Goal: Task Accomplishment & Management: Manage account settings

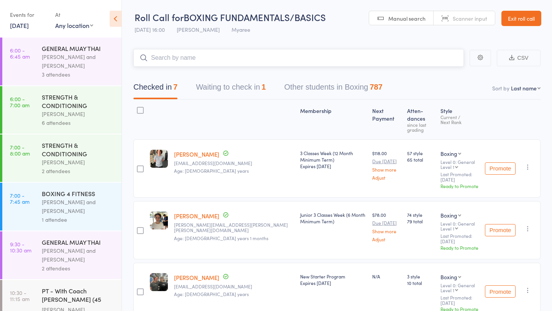
scroll to position [351, 0]
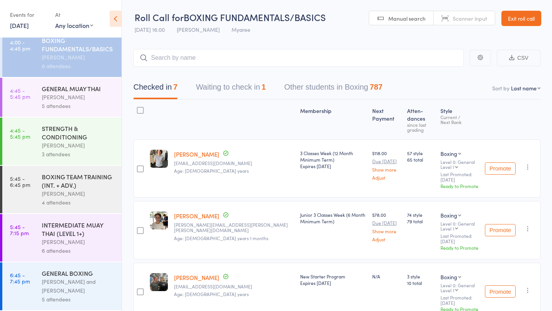
click at [29, 28] on link "[DATE]" at bounding box center [19, 25] width 19 height 8
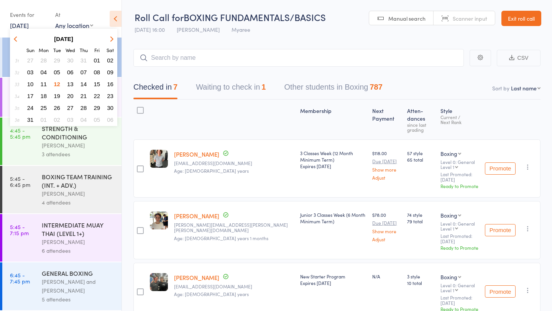
click at [57, 84] on span "12" at bounding box center [57, 84] width 7 height 7
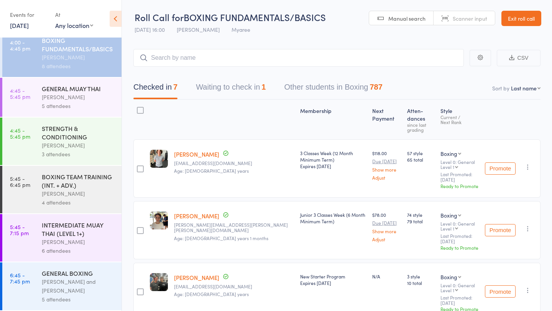
click at [216, 87] on button "Waiting to check in 1" at bounding box center [231, 89] width 70 height 20
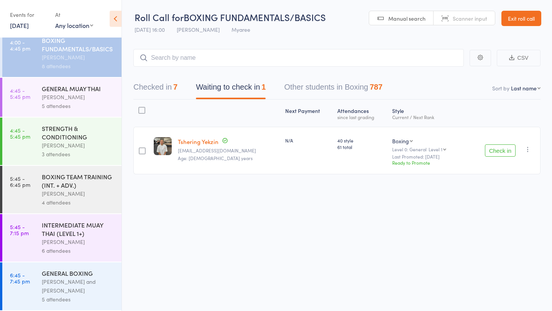
click at [493, 149] on button "Check in" at bounding box center [500, 150] width 31 height 12
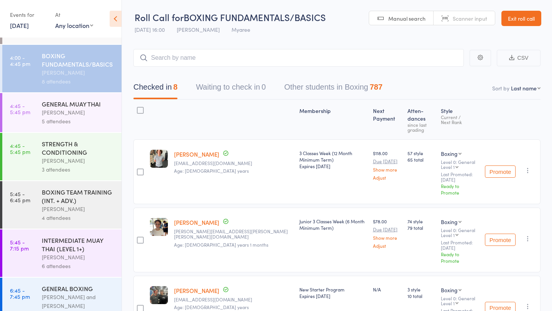
scroll to position [323, 0]
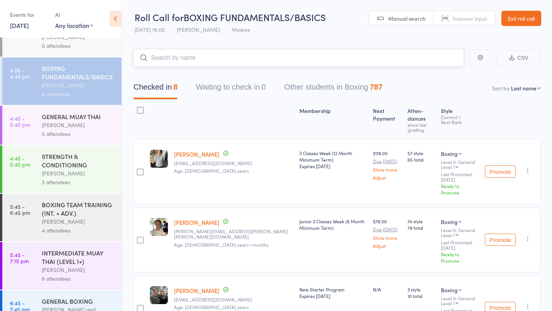
click at [189, 63] on input "search" at bounding box center [298, 58] width 330 height 18
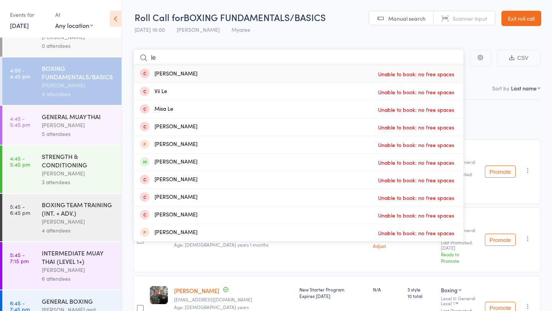
type input "l"
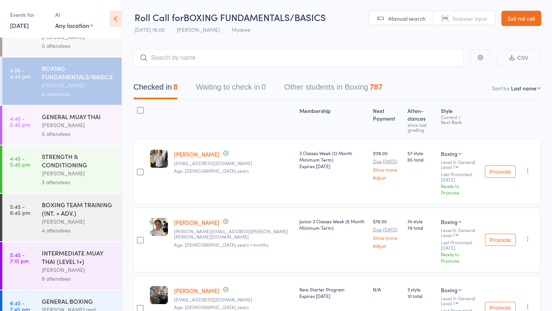
click at [79, 125] on div "[PERSON_NAME]" at bounding box center [78, 125] width 73 height 9
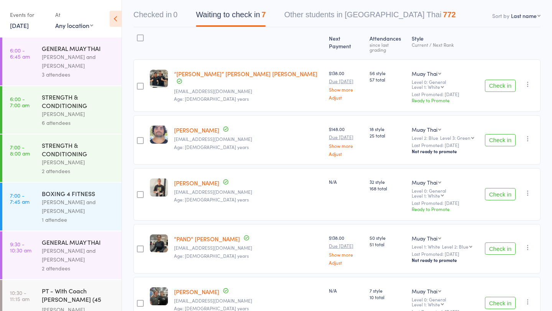
scroll to position [78, 0]
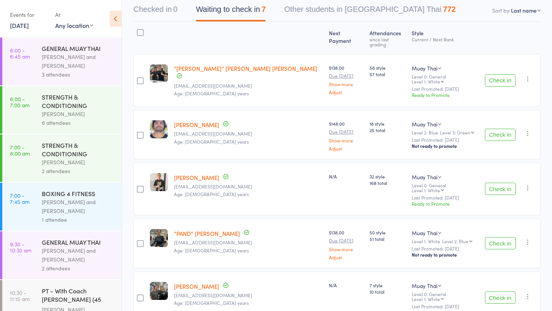
click at [496, 129] on button "Check in" at bounding box center [500, 135] width 31 height 12
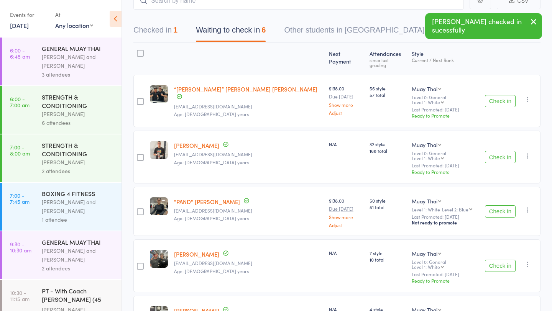
scroll to position [0, 0]
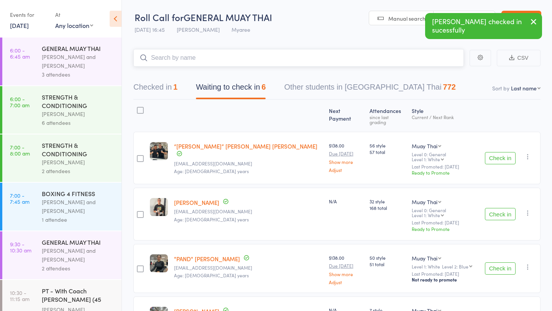
click at [275, 63] on input "search" at bounding box center [298, 58] width 330 height 18
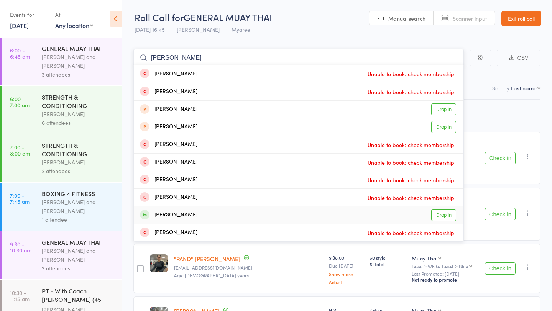
type input "[PERSON_NAME]"
click at [438, 215] on link "Drop in" at bounding box center [443, 215] width 25 height 12
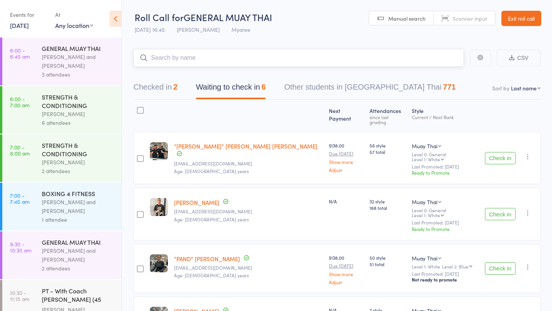
click at [284, 59] on input "search" at bounding box center [298, 58] width 330 height 18
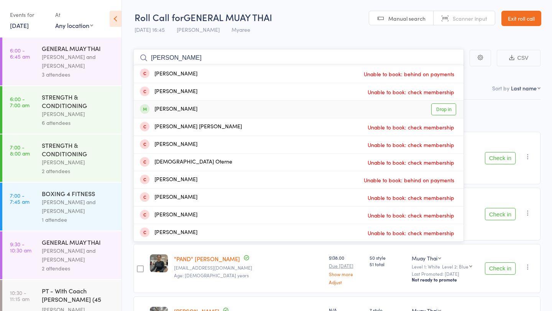
type input "[PERSON_NAME]"
click at [440, 108] on link "Drop in" at bounding box center [443, 109] width 25 height 12
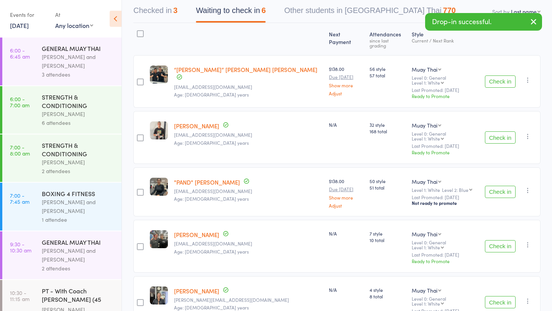
scroll to position [79, 0]
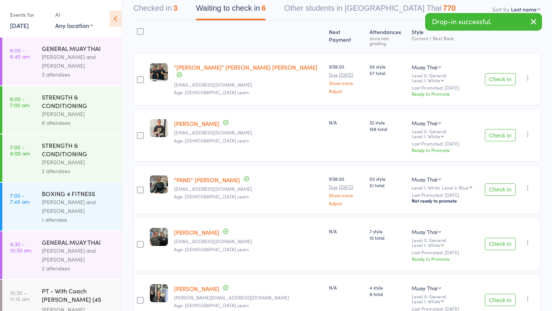
click at [505, 238] on button "Check in" at bounding box center [500, 244] width 31 height 12
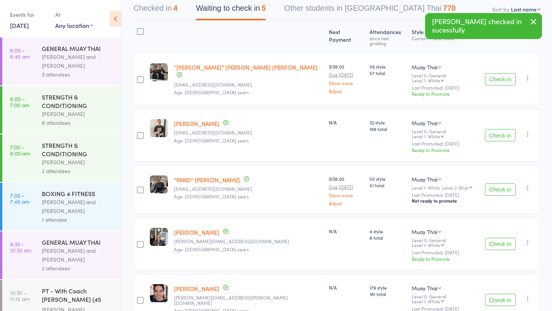
scroll to position [89, 0]
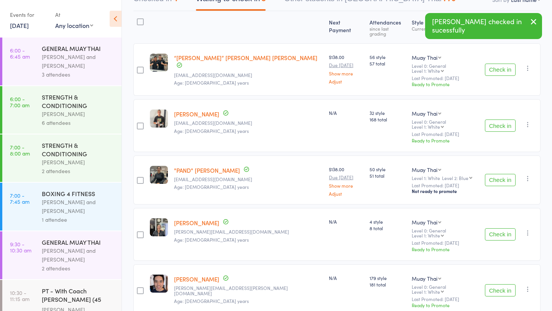
click at [492, 284] on button "Check in" at bounding box center [500, 290] width 31 height 12
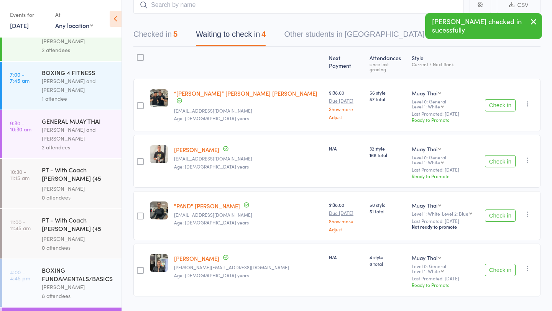
scroll to position [351, 0]
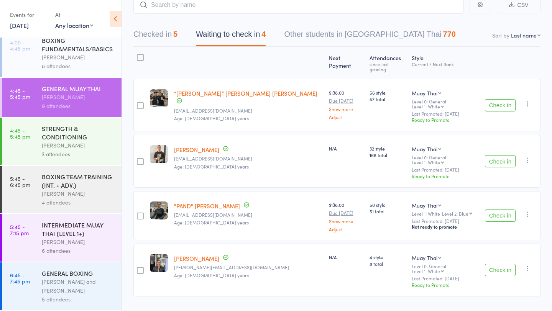
click at [497, 105] on div "Check in Check in Promote Send message Add Note Add Task Add Flag Remove Mark a…" at bounding box center [511, 105] width 59 height 53
click at [502, 99] on button "Check in" at bounding box center [500, 105] width 31 height 12
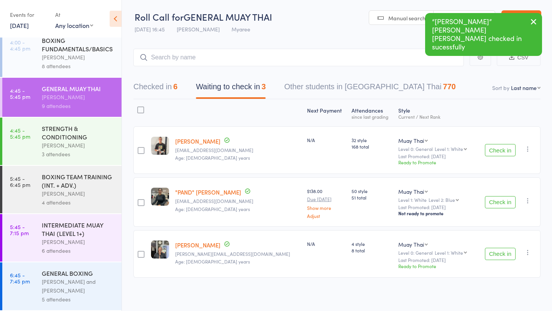
click at [497, 200] on button "Check in" at bounding box center [500, 202] width 31 height 12
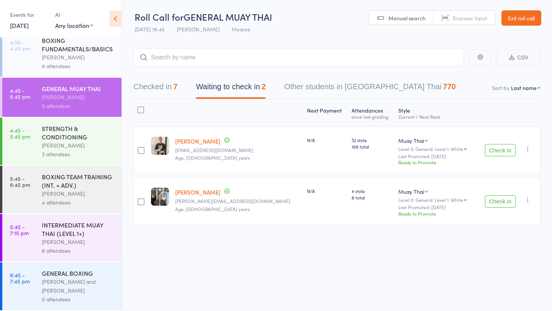
click at [499, 148] on button "Check in" at bounding box center [500, 150] width 31 height 12
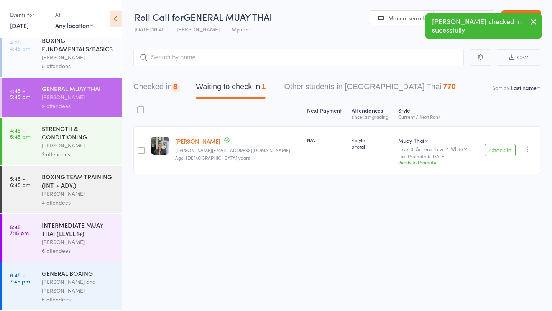
click at [499, 150] on button "Check in" at bounding box center [500, 150] width 31 height 12
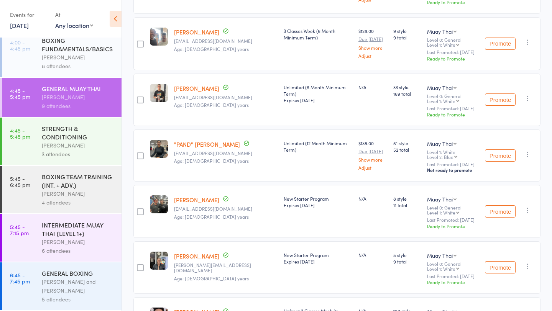
scroll to position [319, 0]
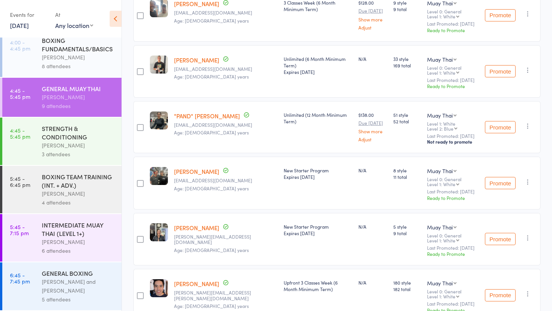
click at [69, 135] on div "STRENGTH & CONDITIONING" at bounding box center [78, 132] width 73 height 17
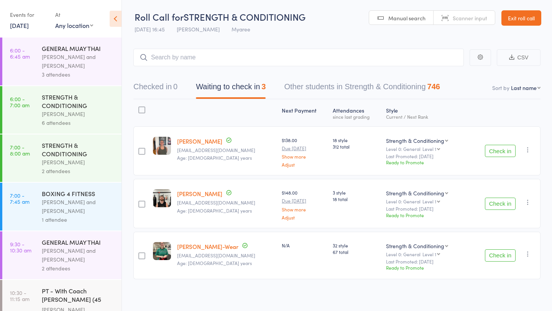
click at [488, 152] on button "Check in" at bounding box center [500, 151] width 31 height 12
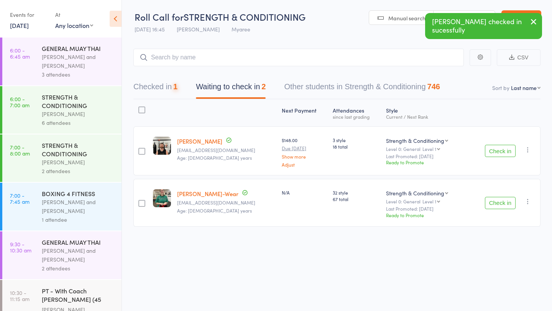
click at [488, 152] on button "Check in" at bounding box center [500, 151] width 31 height 12
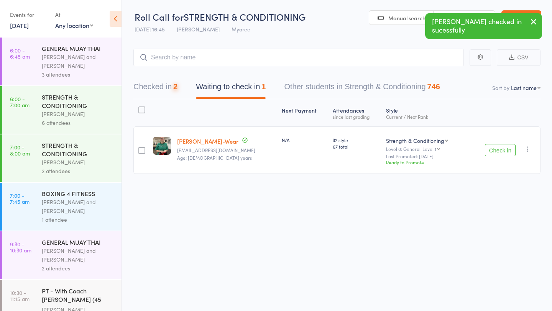
click at [488, 152] on button "Check in" at bounding box center [500, 150] width 31 height 12
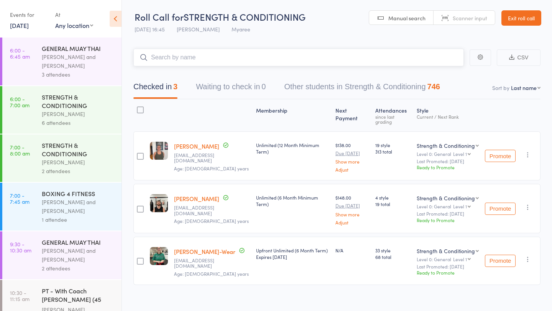
click at [261, 57] on input "search" at bounding box center [298, 58] width 330 height 18
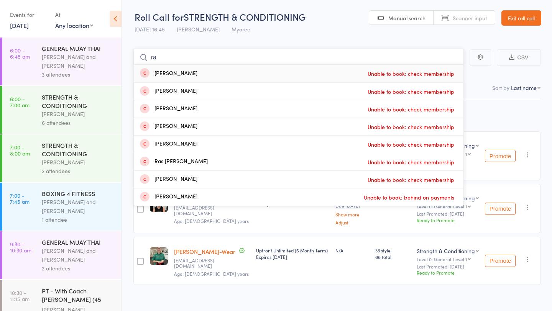
type input "r"
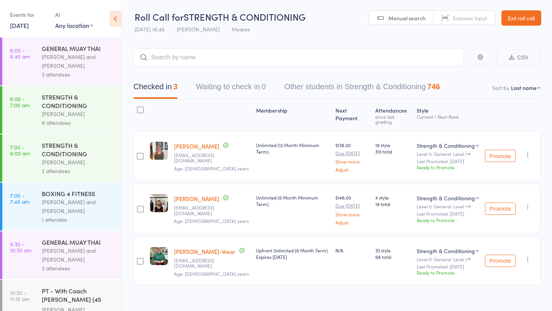
click at [28, 25] on link "[DATE]" at bounding box center [19, 25] width 19 height 8
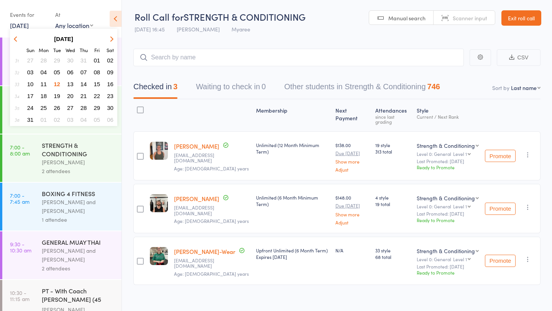
click at [69, 84] on span "13" at bounding box center [70, 84] width 7 height 7
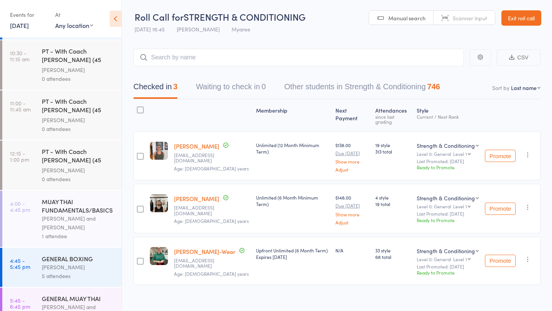
scroll to position [148, 0]
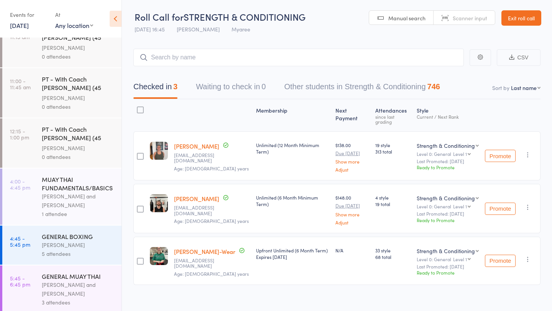
click at [69, 184] on div "MUAY THAI FUNDAMENTALS/BASICS" at bounding box center [78, 183] width 73 height 17
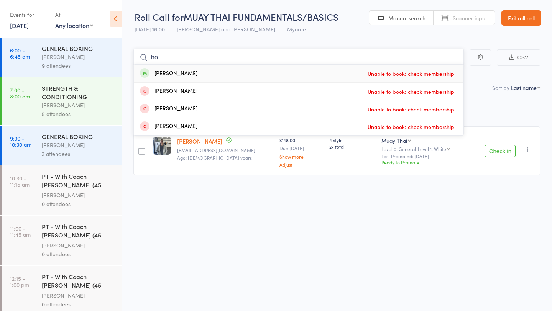
type input "h"
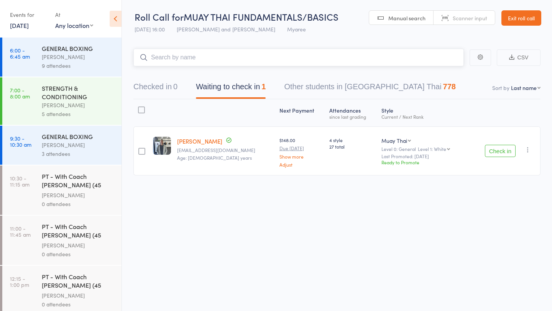
scroll to position [148, 0]
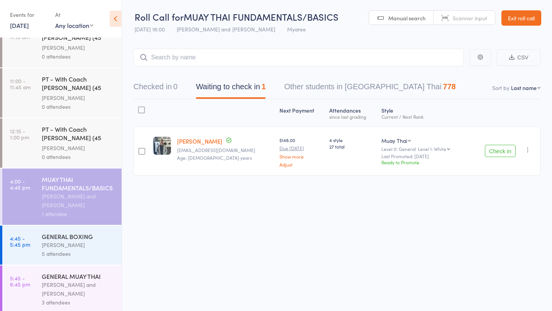
click at [28, 29] on link "[DATE]" at bounding box center [19, 25] width 19 height 8
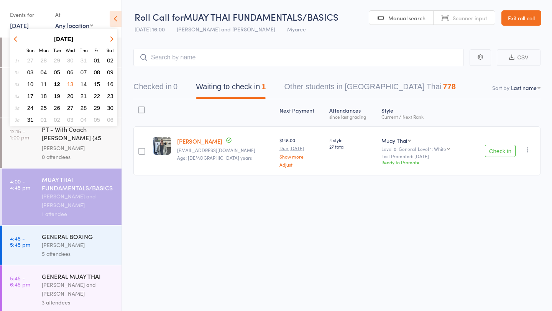
click at [60, 84] on span "12" at bounding box center [57, 84] width 7 height 7
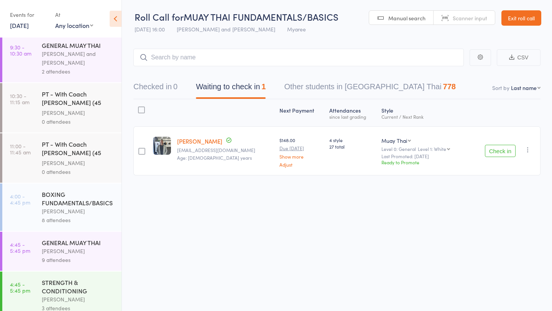
scroll to position [351, 0]
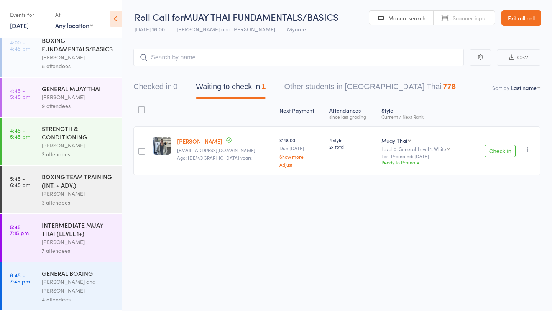
click at [71, 176] on div "BOXING TEAM TRAINING (INT. + ADV.)" at bounding box center [78, 180] width 73 height 17
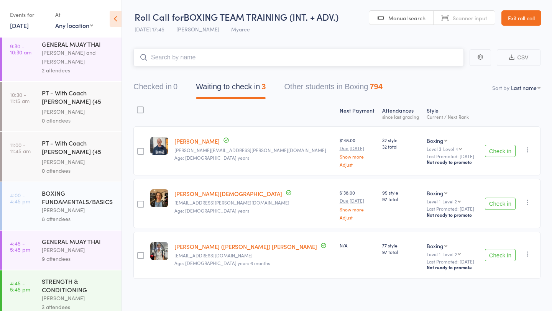
scroll to position [351, 0]
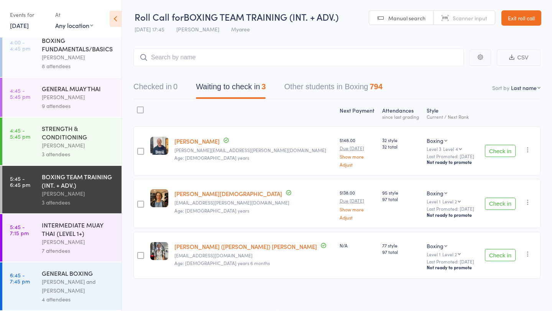
click at [492, 253] on button "Check in" at bounding box center [500, 255] width 31 height 12
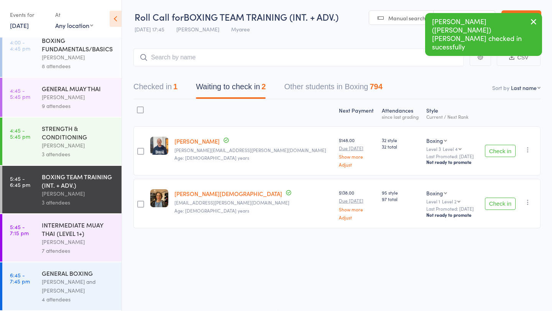
click at [76, 233] on div "INTERMEDIATE MUAY THAI (LEVEL 1+)" at bounding box center [78, 229] width 73 height 17
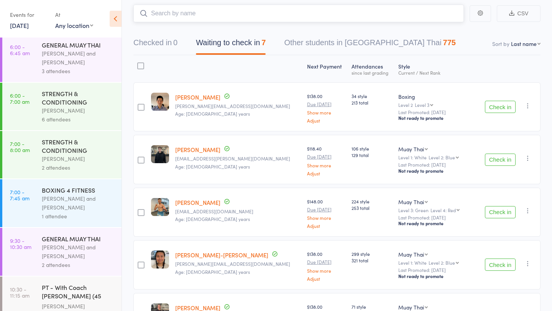
scroll to position [213, 0]
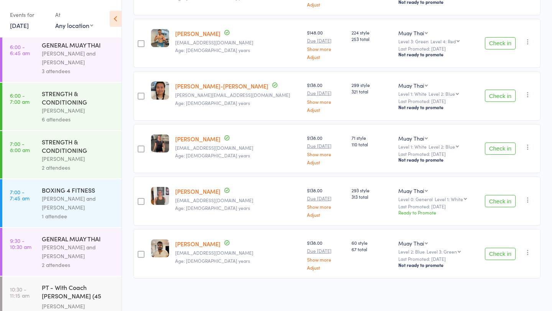
click at [501, 197] on button "Check in" at bounding box center [500, 201] width 31 height 12
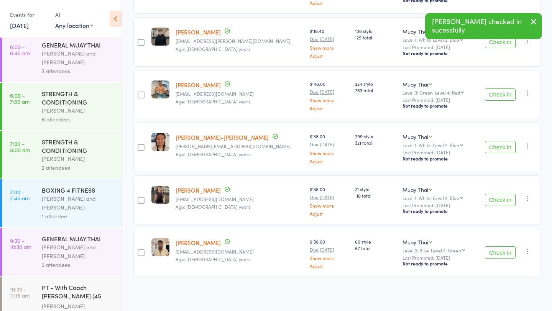
scroll to position [161, 0]
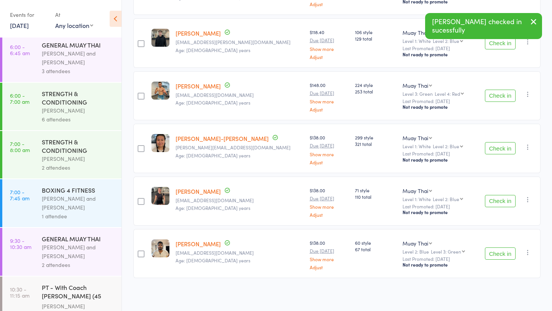
click at [506, 97] on button "Check in" at bounding box center [500, 96] width 31 height 12
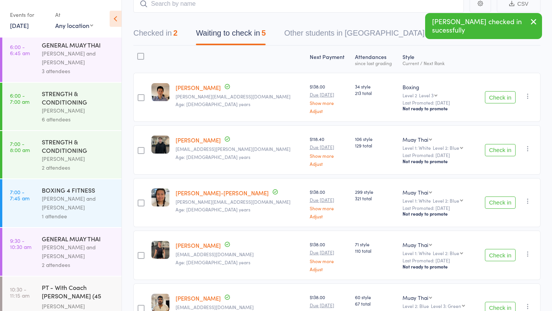
scroll to position [45, 0]
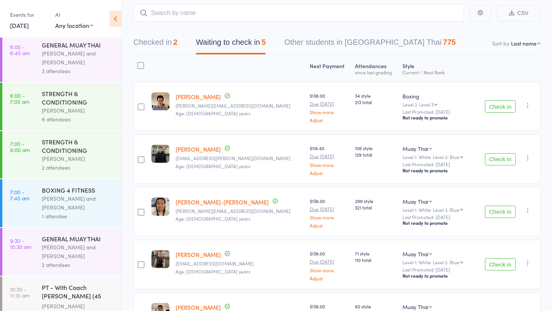
click at [506, 108] on button "Check in" at bounding box center [500, 106] width 31 height 12
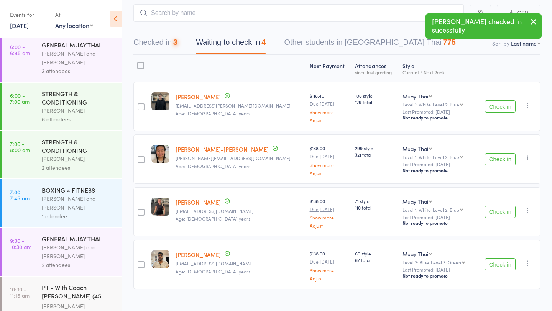
click at [506, 108] on button "Check in" at bounding box center [500, 106] width 31 height 12
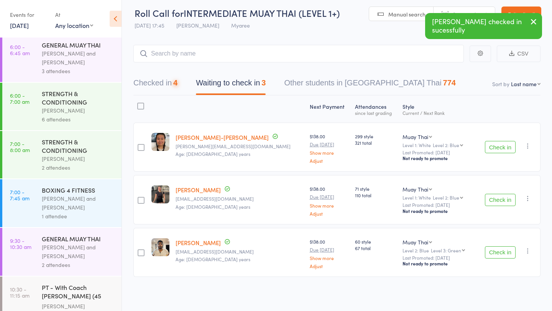
scroll to position [3, 0]
click at [506, 108] on div "Next Payment Atten­dances since last grading Style Current / Next Rank edit [PE…" at bounding box center [336, 188] width 407 height 185
click at [502, 147] on button "Check in" at bounding box center [500, 148] width 31 height 12
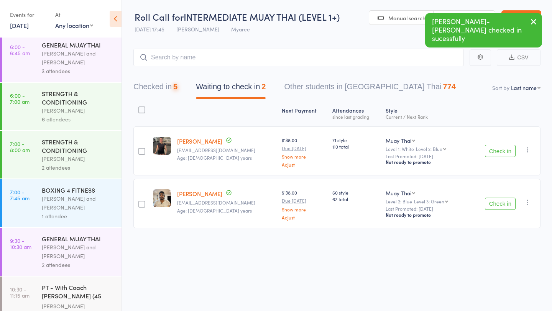
scroll to position [0, 0]
click at [502, 147] on button "Check in" at bounding box center [500, 151] width 31 height 12
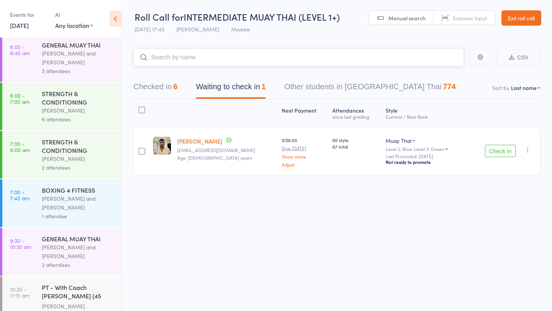
click at [180, 63] on input "search" at bounding box center [298, 58] width 330 height 18
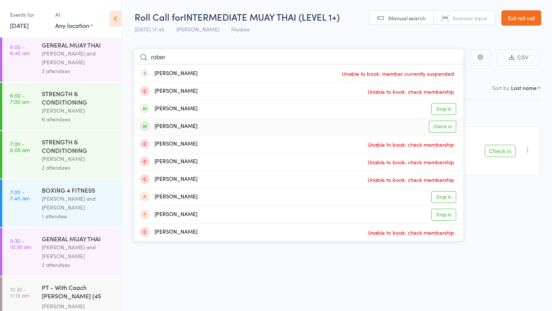
type input "rober"
click at [439, 123] on link "Check in" at bounding box center [442, 127] width 27 height 12
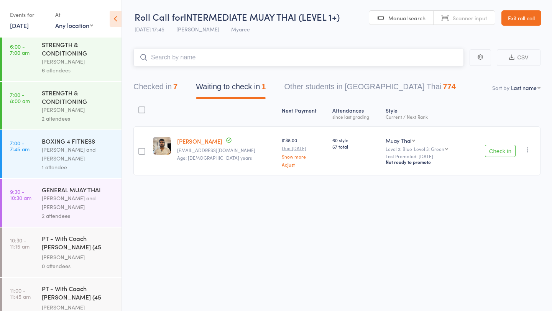
scroll to position [57, 0]
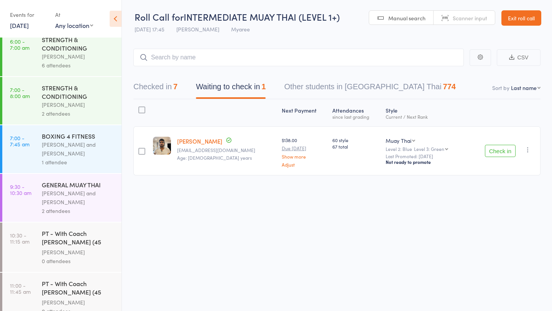
click at [490, 150] on button "Check in" at bounding box center [500, 151] width 31 height 12
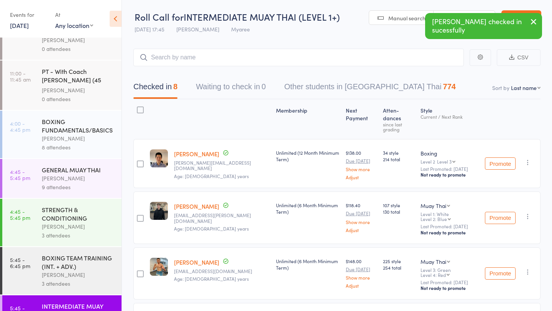
scroll to position [351, 0]
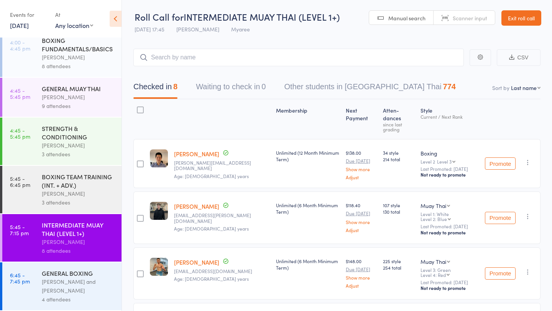
click at [85, 190] on div "[PERSON_NAME]" at bounding box center [78, 193] width 73 height 9
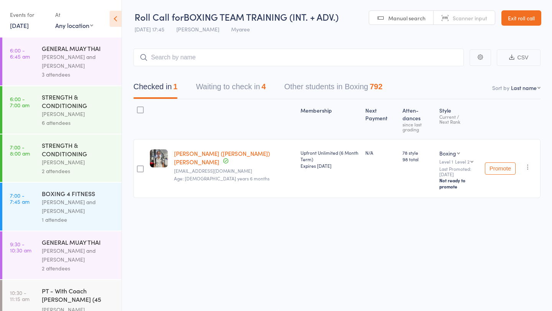
click at [258, 82] on button "Waiting to check in 4" at bounding box center [231, 89] width 70 height 20
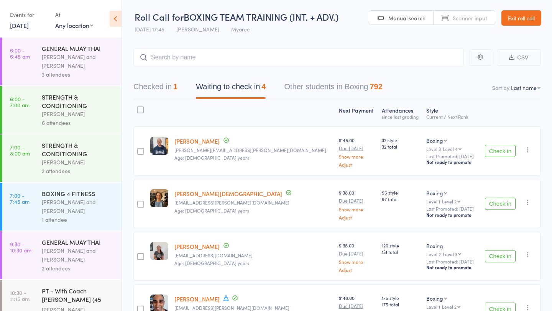
click at [499, 150] on button "Check in" at bounding box center [500, 151] width 31 height 12
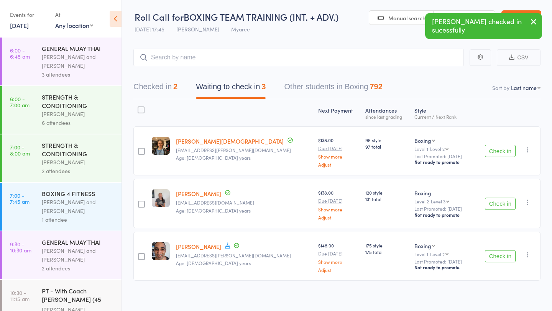
click at [500, 253] on button "Check in" at bounding box center [500, 256] width 31 height 12
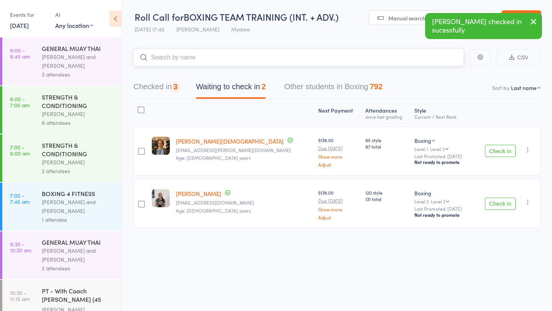
click at [236, 54] on input "search" at bounding box center [298, 58] width 330 height 18
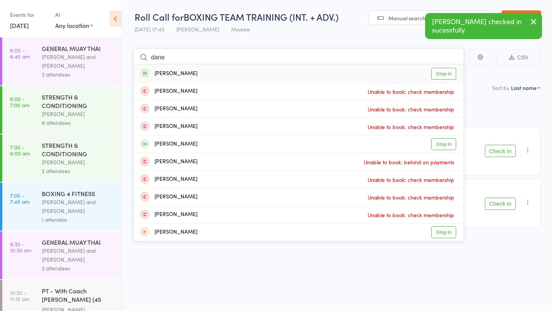
type input "dane"
click at [442, 72] on link "Drop in" at bounding box center [443, 74] width 25 height 12
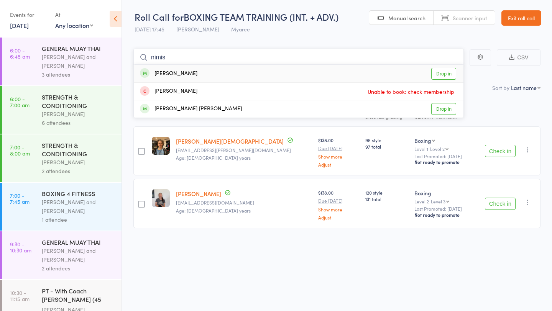
type input "nimis"
click at [445, 69] on link "Drop in" at bounding box center [443, 74] width 25 height 12
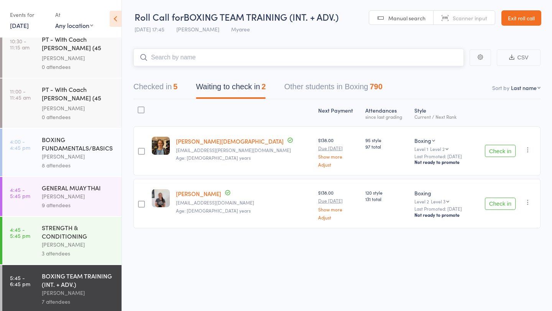
scroll to position [351, 0]
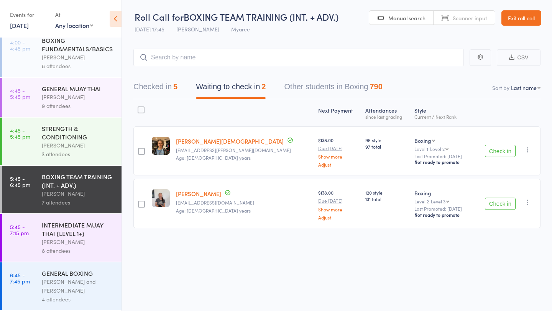
click at [85, 271] on div "GENERAL BOXING" at bounding box center [78, 273] width 73 height 8
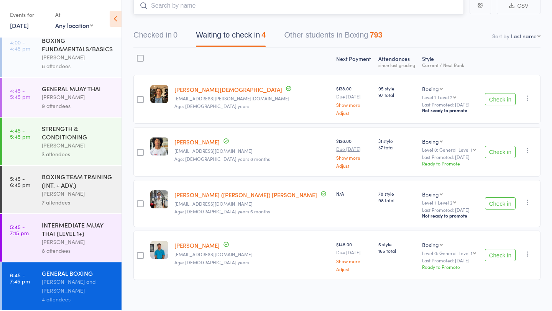
scroll to position [54, 0]
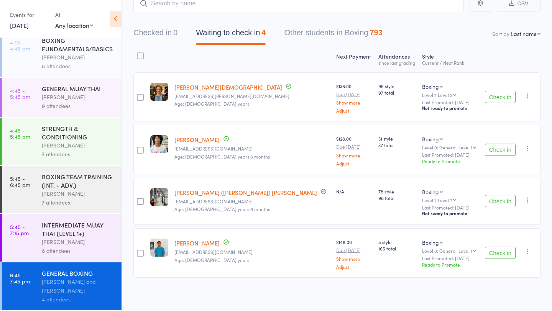
click at [486, 199] on button "Check in" at bounding box center [500, 201] width 31 height 12
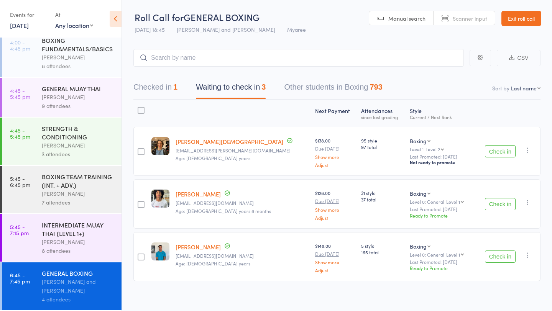
click at [81, 179] on div "BOXING TEAM TRAINING (INT. + ADV.)" at bounding box center [78, 180] width 73 height 17
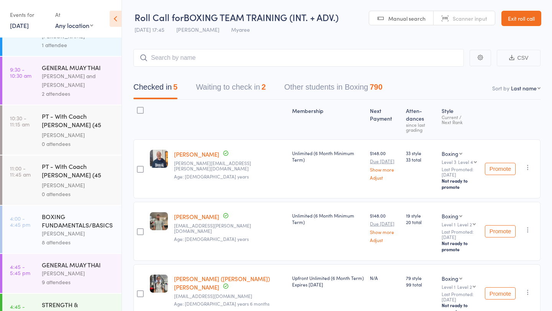
scroll to position [351, 0]
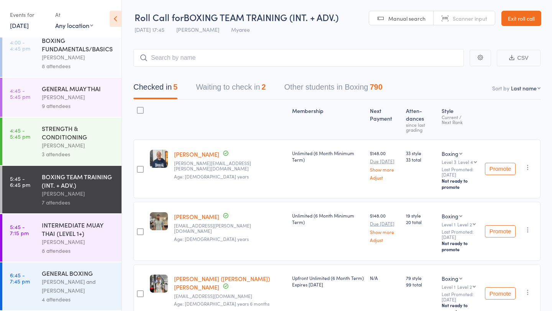
click at [245, 94] on button "Waiting to check in 2" at bounding box center [231, 89] width 70 height 20
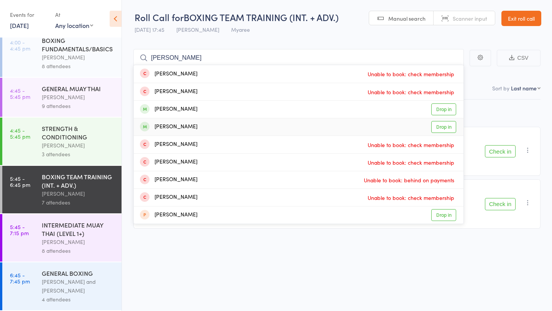
type input "[PERSON_NAME]"
click at [449, 127] on link "Drop in" at bounding box center [443, 127] width 25 height 12
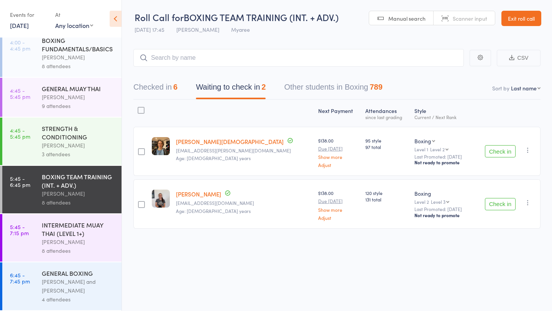
click at [500, 205] on button "Check in" at bounding box center [500, 204] width 31 height 12
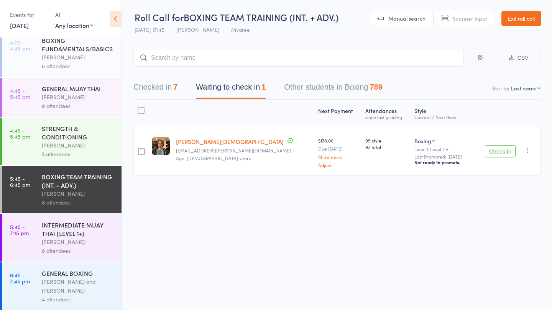
click at [496, 148] on button "Check in" at bounding box center [500, 151] width 31 height 12
click at [211, 55] on input "search" at bounding box center [298, 58] width 330 height 18
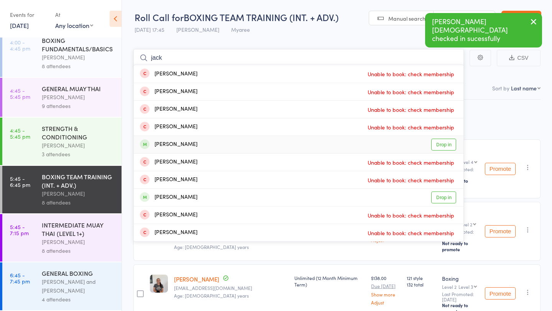
type input "jack"
click at [445, 142] on link "Drop in" at bounding box center [443, 145] width 25 height 12
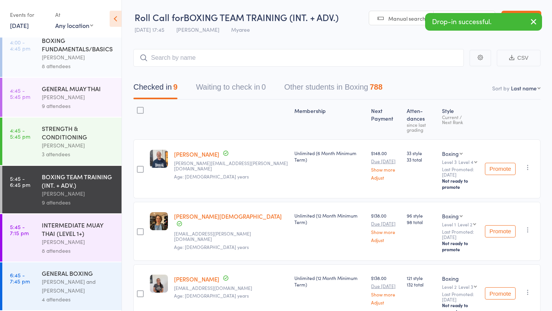
click at [80, 225] on div "INTERMEDIATE MUAY THAI (LEVEL 1+)" at bounding box center [78, 229] width 73 height 17
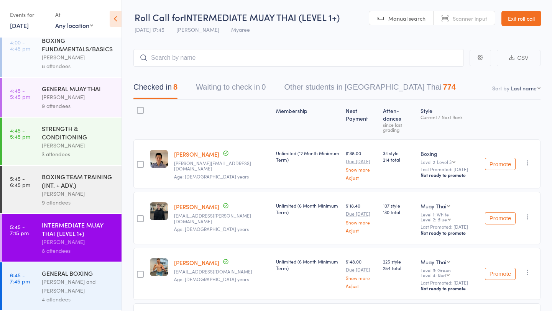
scroll to position [274, 0]
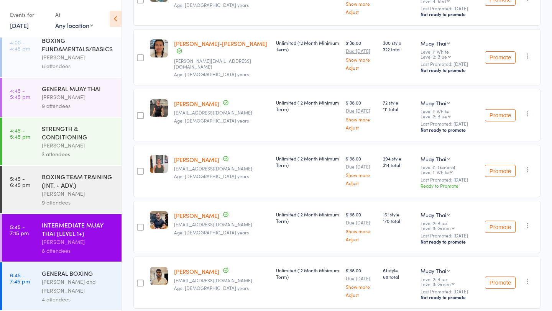
click at [78, 210] on div "BOXING TEAM TRAINING (INT. + ADV.) [PERSON_NAME] 9 attendees" at bounding box center [82, 190] width 80 height 48
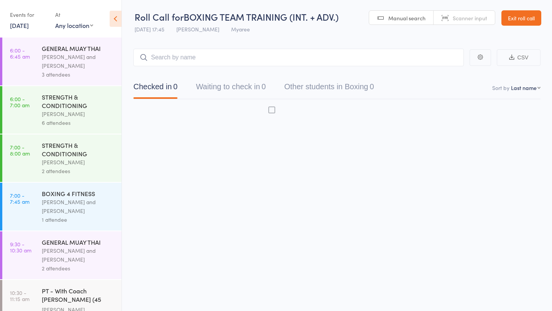
scroll to position [0, 0]
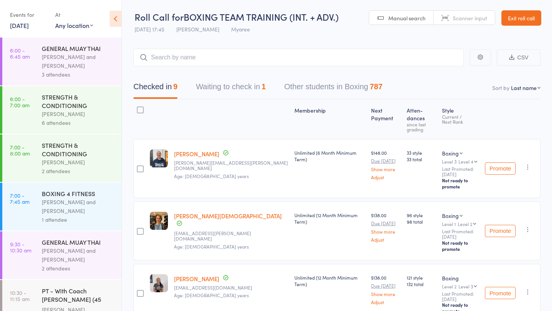
click at [248, 79] on button "Waiting to check in 1" at bounding box center [231, 89] width 70 height 20
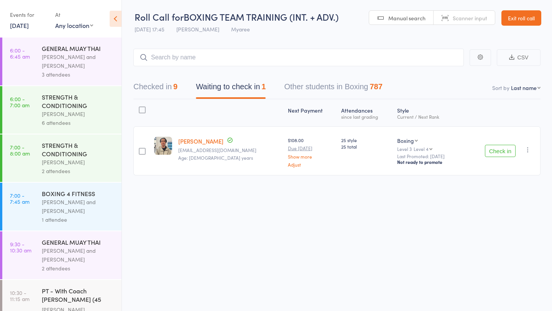
click at [490, 149] on button "Check in" at bounding box center [500, 151] width 31 height 12
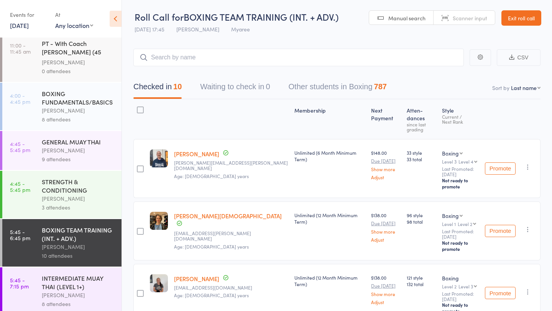
scroll to position [351, 0]
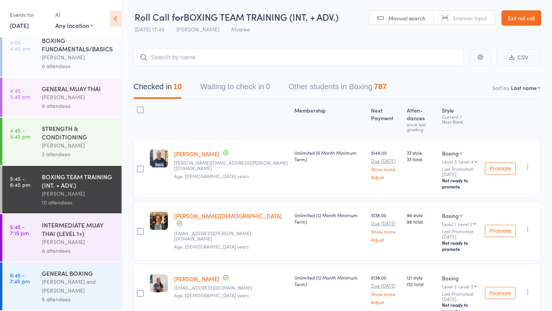
click at [83, 281] on div "[PERSON_NAME] and [PERSON_NAME]" at bounding box center [78, 286] width 73 height 18
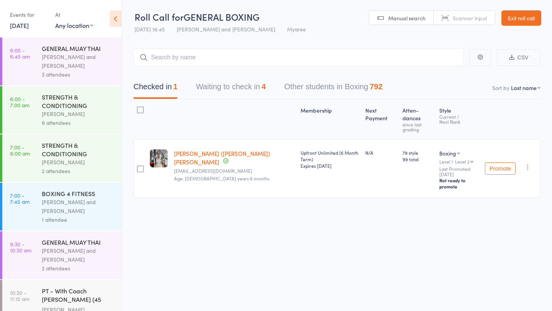
click at [242, 94] on button "Waiting to check in 4" at bounding box center [231, 89] width 70 height 20
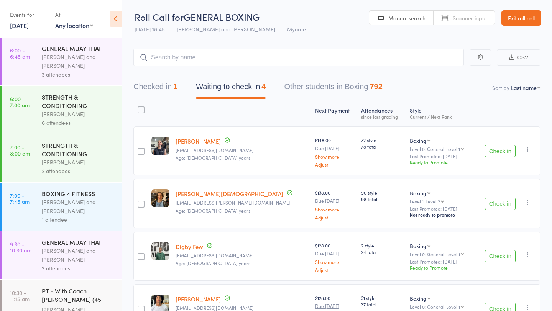
click at [501, 202] on button "Check in" at bounding box center [500, 204] width 31 height 12
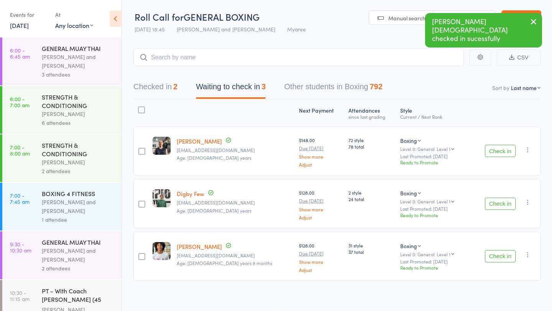
click at [496, 254] on button "Check in" at bounding box center [500, 256] width 31 height 12
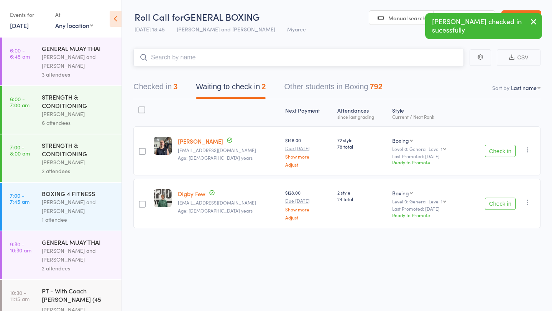
click at [189, 52] on input "search" at bounding box center [298, 58] width 330 height 18
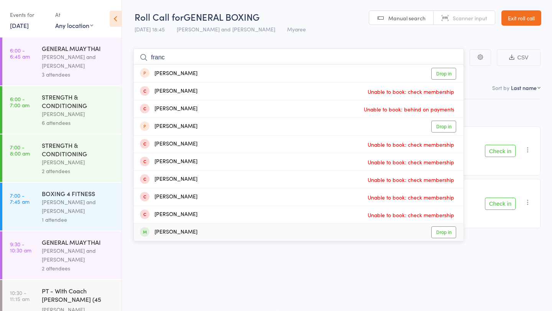
type input "franc"
click at [450, 235] on link "Drop in" at bounding box center [443, 233] width 25 height 12
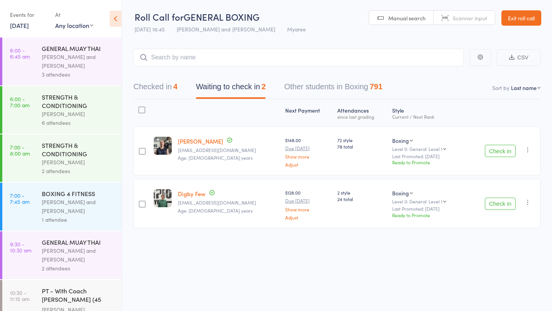
click at [507, 148] on button "Check in" at bounding box center [500, 151] width 31 height 12
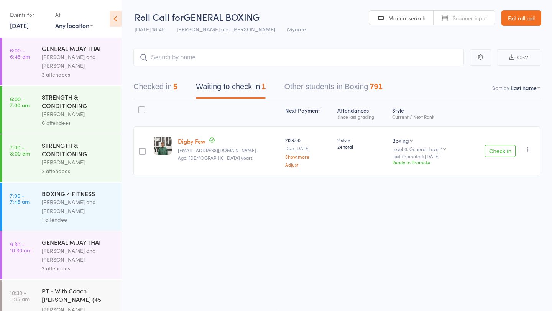
click at [501, 149] on button "Check in" at bounding box center [500, 151] width 31 height 12
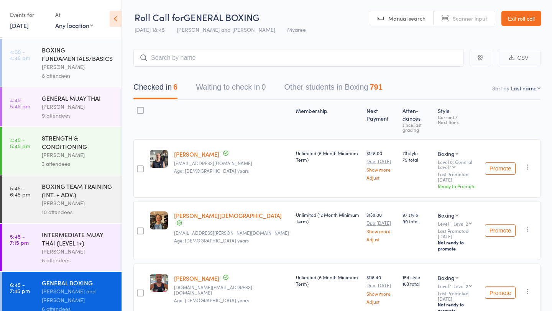
scroll to position [346, 0]
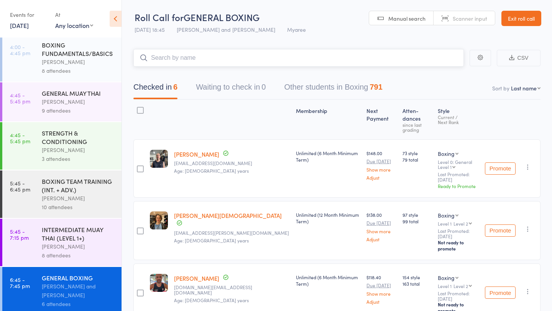
click at [183, 60] on input "search" at bounding box center [298, 58] width 330 height 18
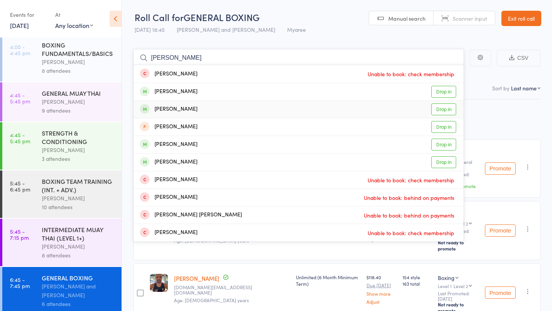
type input "[PERSON_NAME]"
click at [445, 110] on link "Drop in" at bounding box center [443, 109] width 25 height 12
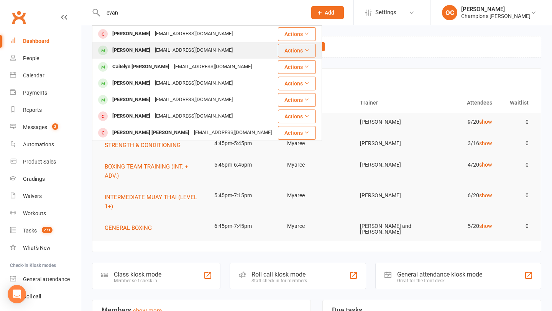
type input "evan"
click at [175, 49] on div "[EMAIL_ADDRESS][DOMAIN_NAME]" at bounding box center [194, 50] width 82 height 11
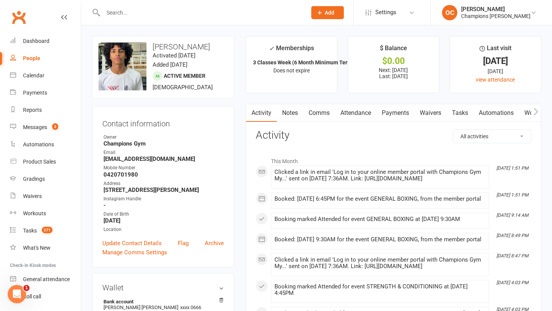
click at [292, 112] on link "Notes" at bounding box center [290, 113] width 26 height 18
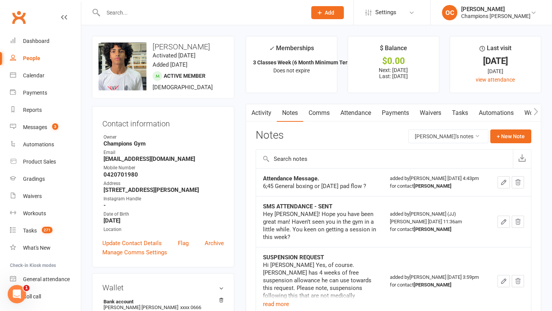
click at [402, 112] on link "Payments" at bounding box center [395, 113] width 38 height 18
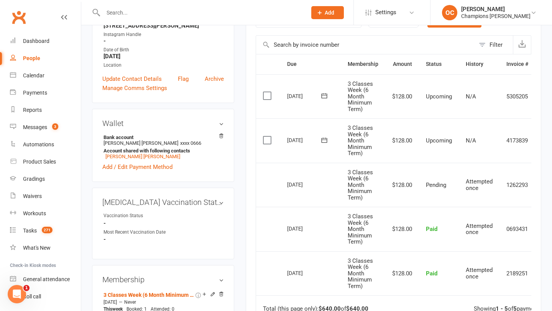
scroll to position [182, 0]
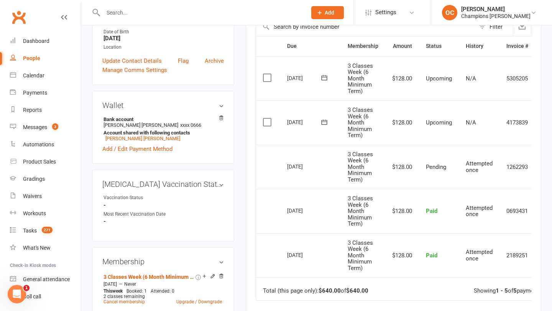
click at [332, 14] on span "Add" at bounding box center [330, 13] width 10 height 6
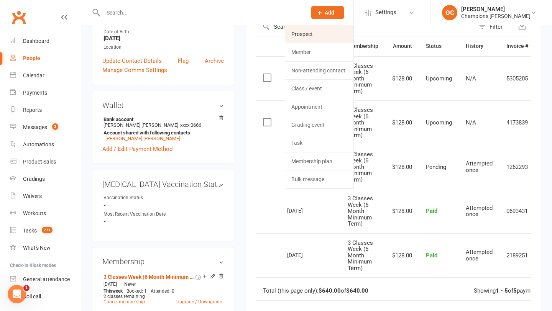
click at [318, 34] on link "Prospect" at bounding box center [319, 34] width 68 height 18
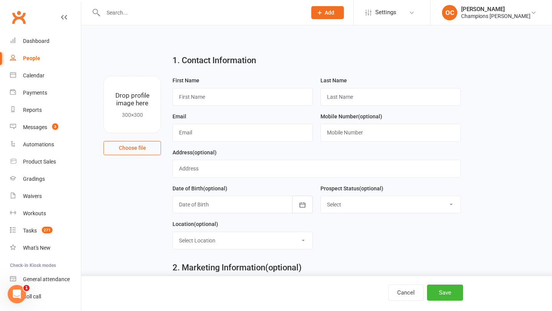
click at [405, 301] on div "Cancel Save" at bounding box center [276, 293] width 552 height 35
click at [405, 292] on button "Cancel" at bounding box center [405, 293] width 35 height 16
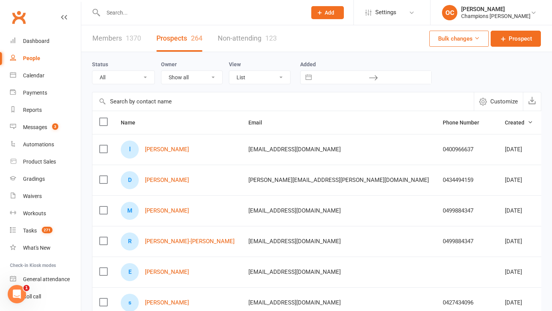
click at [323, 14] on icon at bounding box center [319, 12] width 7 height 7
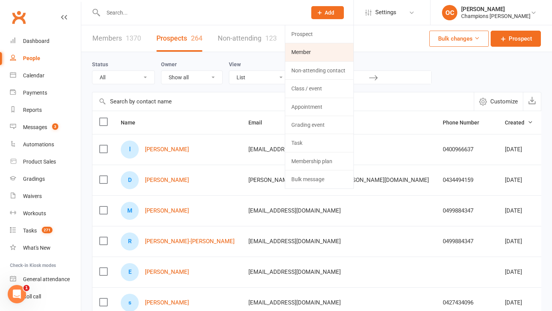
click at [327, 49] on link "Member" at bounding box center [319, 52] width 68 height 18
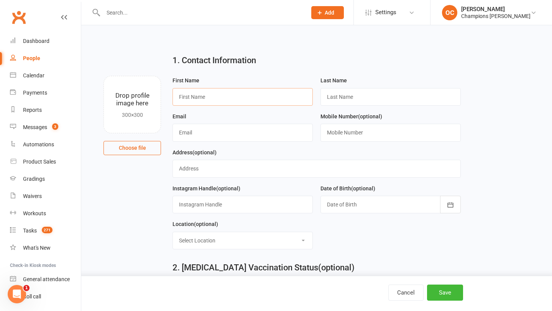
click at [224, 93] on input "text" at bounding box center [242, 97] width 140 height 18
type input "Horace"
click at [344, 99] on input "text" at bounding box center [390, 97] width 140 height 18
type input "Villeroy"
click at [217, 135] on input "text" at bounding box center [242, 133] width 140 height 18
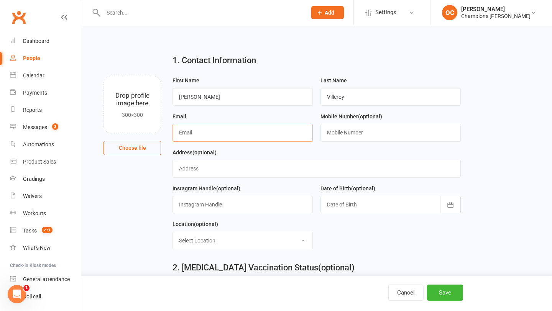
paste input "horace.villeroy@gmail.com"
type input "horace.villeroy@gmail.com"
click at [347, 202] on div at bounding box center [390, 205] width 140 height 18
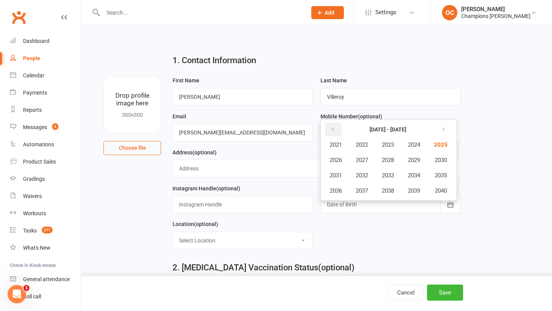
click at [339, 132] on button "button" at bounding box center [333, 130] width 16 height 14
click at [393, 146] on span "2003" at bounding box center [388, 144] width 12 height 7
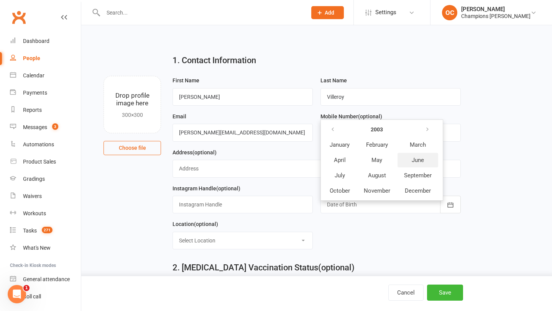
click at [409, 159] on button "June" at bounding box center [417, 160] width 41 height 15
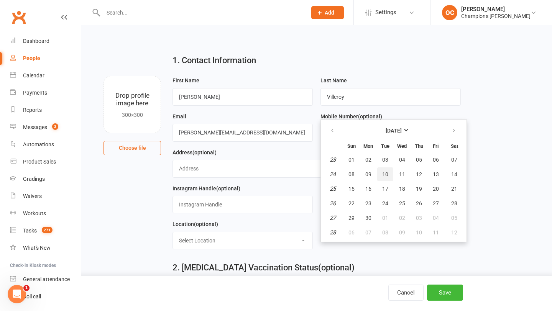
click at [386, 177] on span "10" at bounding box center [385, 174] width 6 height 6
type input "10 Jun 2003"
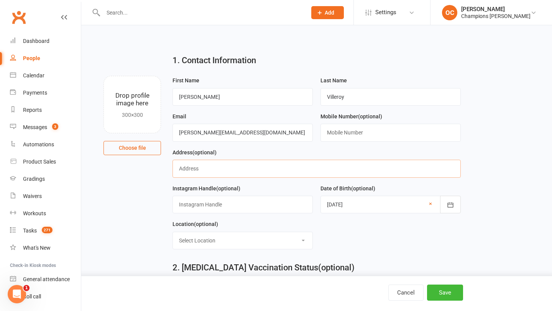
click at [230, 169] on input "text" at bounding box center [316, 169] width 288 height 18
paste input "80 High Street, Fremantle"
type input "80 High Street, Fremantle"
click at [250, 244] on select "Select Location Myaree" at bounding box center [243, 240] width 140 height 17
select select "0"
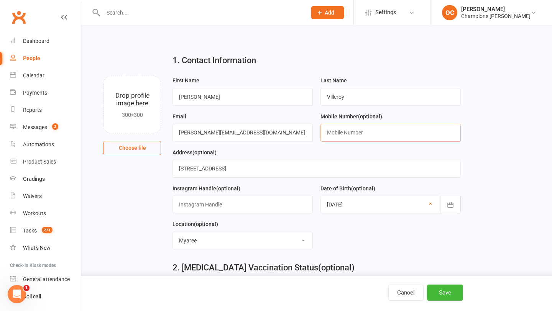
click at [342, 128] on input "text" at bounding box center [390, 133] width 140 height 18
paste input "+61480732425"
type input "+61480732425"
click at [452, 290] on button "Save" at bounding box center [445, 293] width 36 height 16
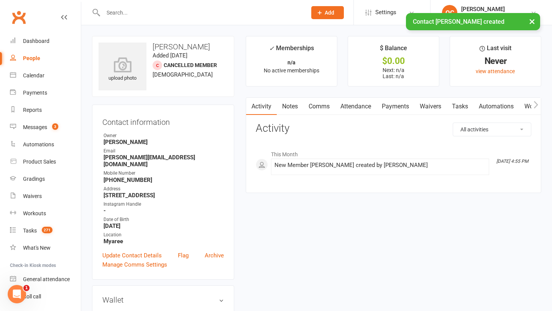
click at [295, 100] on link "Notes" at bounding box center [290, 107] width 26 height 18
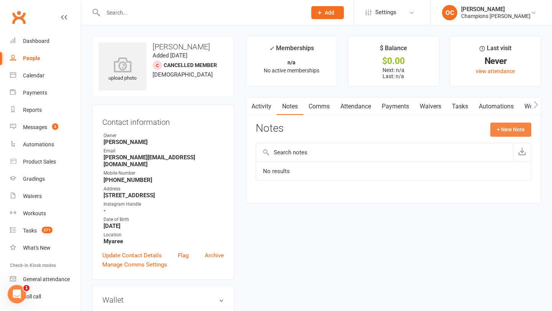
click at [511, 134] on button "+ New Note" at bounding box center [510, 130] width 41 height 14
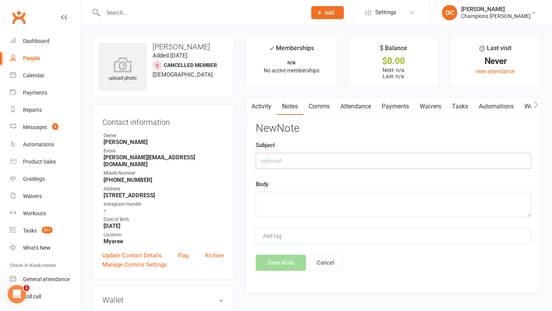
click at [284, 161] on input "text" at bounding box center [394, 161] width 276 height 16
type input "Schedule"
click at [279, 206] on textarea at bounding box center [394, 204] width 276 height 25
paste textarea "7am-3pm/4pm Prefer evenings 2-3 times a week"
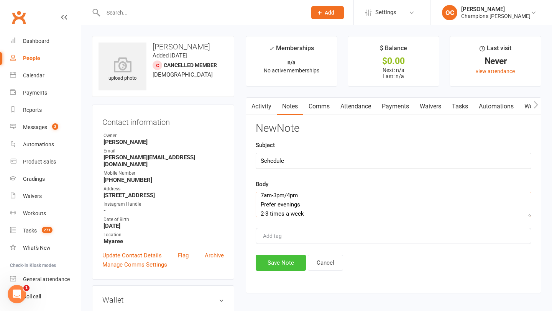
type textarea "7am-3pm/4pm Prefer evenings 2-3 times a week"
click at [278, 261] on button "Save Note" at bounding box center [281, 263] width 50 height 16
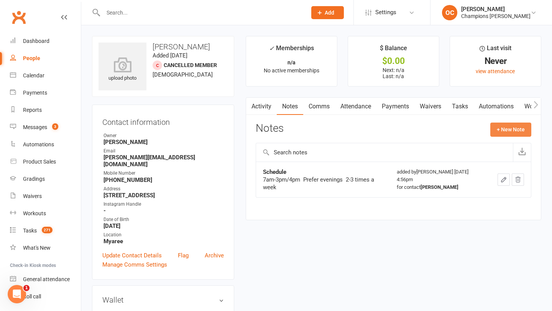
click at [505, 127] on button "+ New Note" at bounding box center [510, 130] width 41 height 14
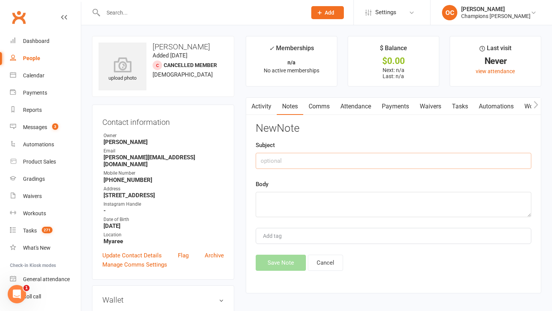
click at [345, 159] on input "text" at bounding box center [394, 161] width 276 height 16
type input "Current"
click at [302, 206] on textarea at bounding box center [394, 204] width 276 height 25
paste textarea "Weightlifting gym - 5 times a week"
type textarea "Weightlifting gym - 5 times a week"
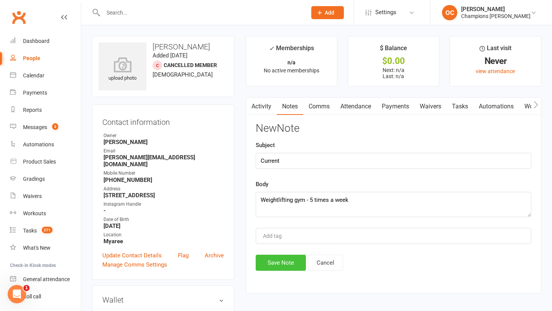
click at [288, 259] on button "Save Note" at bounding box center [281, 263] width 50 height 16
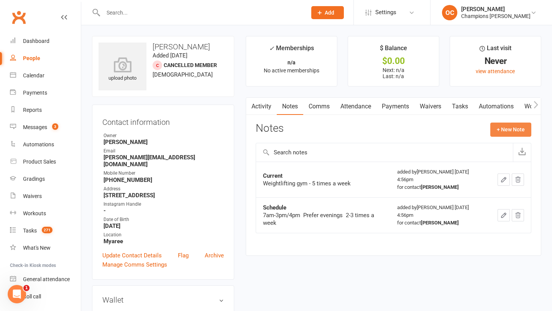
click at [496, 124] on button "+ New Note" at bounding box center [510, 130] width 41 height 14
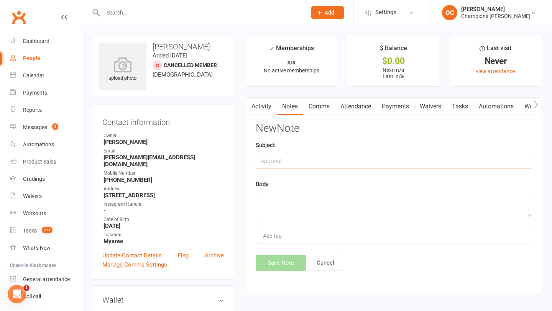
click at [327, 153] on input "text" at bounding box center [394, 161] width 276 height 16
type input "Goals"
click at [295, 208] on textarea at bounding box center [394, 204] width 276 height 25
paste textarea "Fight one day - challenge himself Prefers muay thai - more complete, inspired b…"
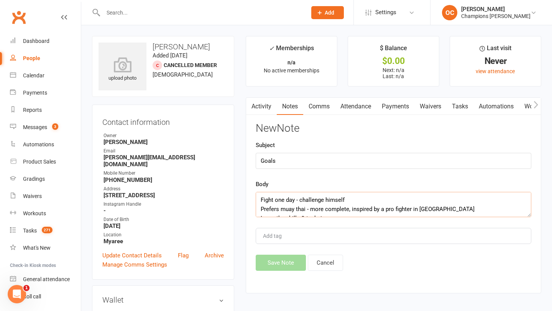
scroll to position [14, 0]
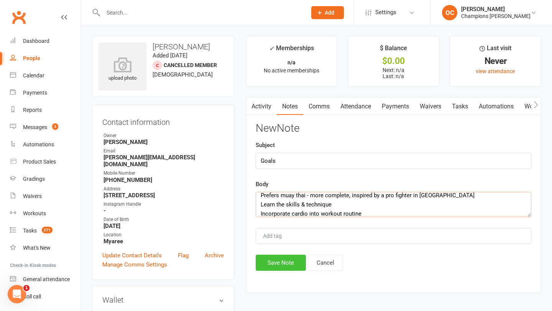
type textarea "Fight one day - challenge himself Prefers muay thai - more complete, inspired b…"
click at [278, 263] on button "Save Note" at bounding box center [281, 263] width 50 height 16
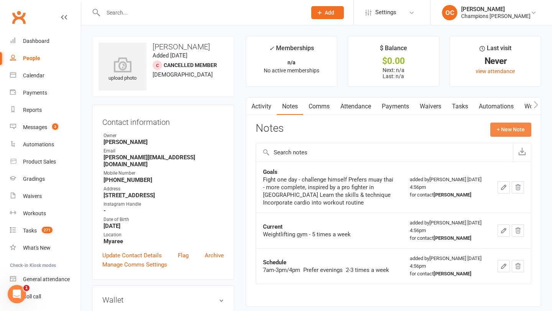
click at [510, 134] on button "+ New Note" at bounding box center [510, 130] width 41 height 14
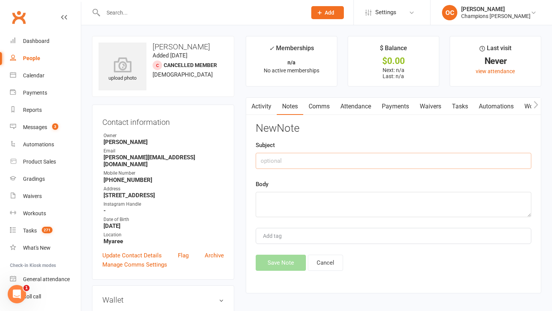
click at [338, 155] on input "text" at bounding box center [394, 161] width 276 height 16
type input "Past"
click at [313, 207] on textarea at bounding box center [394, 204] width 276 height 25
paste textarea "Has done boxing for 1 year - 2 years ago"
type textarea "Has done boxing for 1 year - 2 years ago"
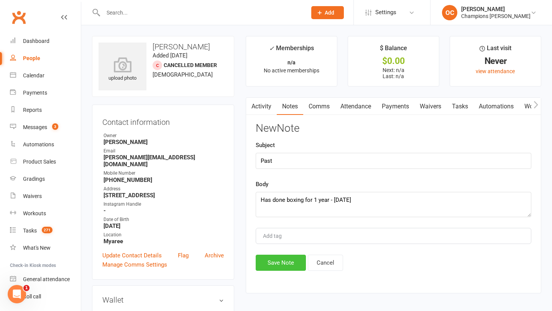
click at [285, 268] on button "Save Note" at bounding box center [281, 263] width 50 height 16
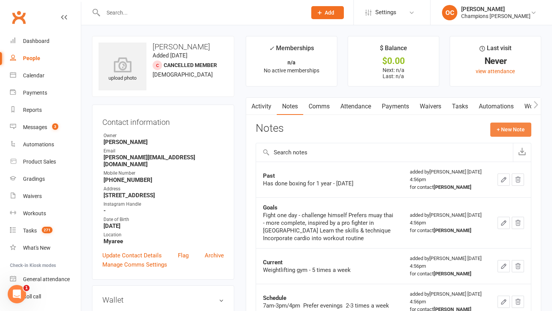
click at [509, 128] on button "+ New Note" at bounding box center [510, 130] width 41 height 14
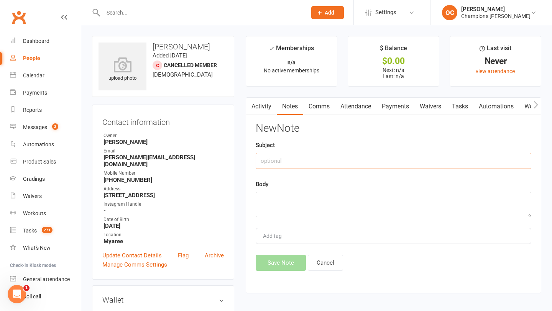
click at [275, 159] on input "text" at bounding box center [394, 161] width 276 height 16
type input "Info"
click at [277, 208] on textarea at bounding box center [394, 204] width 276 height 25
paste textarea "Landscaping"
type textarea "Landscaping"
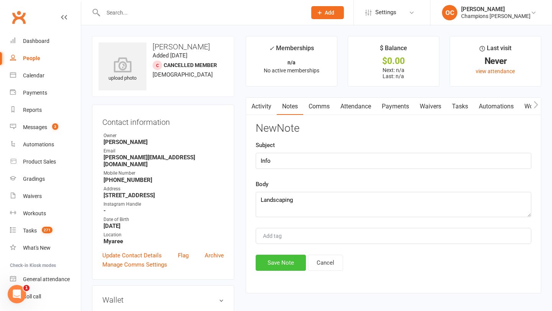
click at [283, 258] on button "Save Note" at bounding box center [281, 263] width 50 height 16
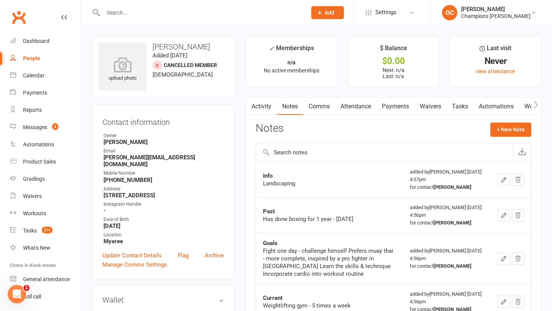
click at [502, 121] on div "Activity Notes Comms Attendance Payments Waivers Tasks Automations Workouts Gra…" at bounding box center [394, 237] width 296 height 281
click at [500, 129] on button "+ New Note" at bounding box center [510, 130] width 41 height 14
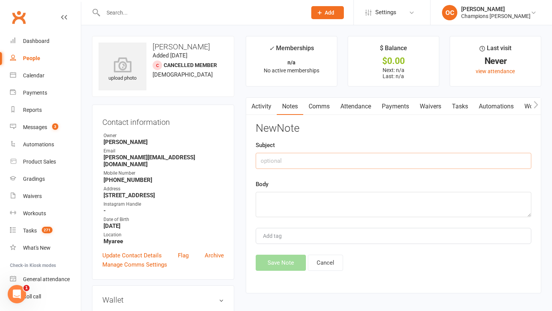
click at [302, 155] on input "text" at bounding box center [394, 161] width 276 height 16
click at [284, 201] on textarea at bounding box center [394, 204] width 276 height 25
click at [286, 161] on input "Why Now:?" at bounding box center [394, 161] width 276 height 16
type input "Why Now?"
click at [278, 205] on textarea at bounding box center [394, 204] width 276 height 25
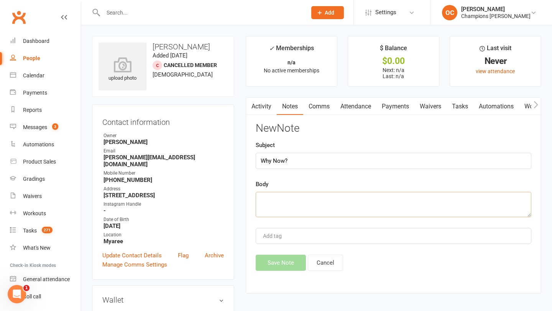
paste textarea "Looking to get into muay thai training & developing skills"
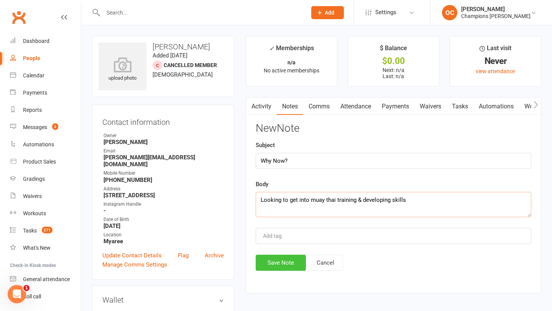
type textarea "Looking to get into muay thai training & developing skills"
click at [276, 268] on button "Save Note" at bounding box center [281, 263] width 50 height 16
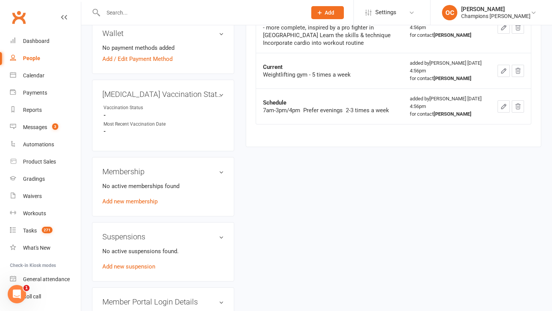
scroll to position [276, 0]
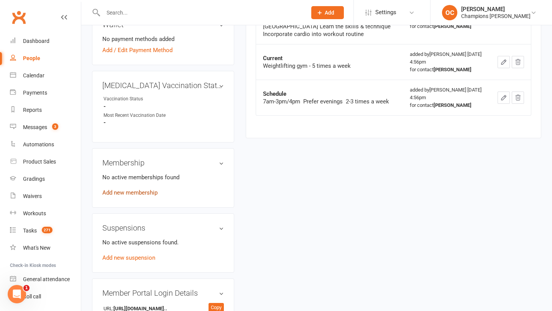
click at [137, 189] on link "Add new membership" at bounding box center [129, 192] width 55 height 7
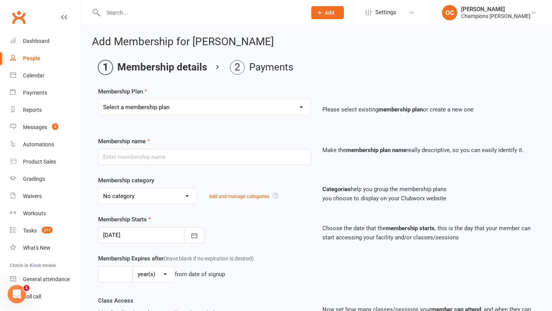
click at [264, 109] on select "Select a membership plan Create new Membership Plan New Starter Program FIFO Ne…" at bounding box center [205, 107] width 212 height 15
select select "1"
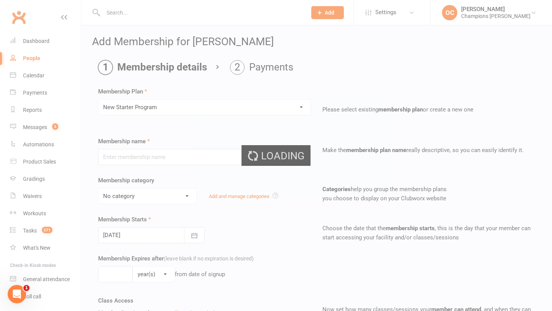
type input "New Starter Program"
select select "3"
type input "29"
select select "0"
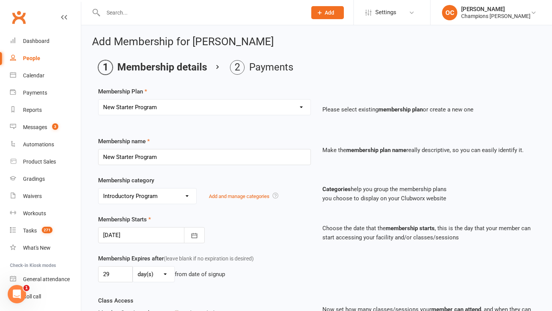
click at [141, 237] on div at bounding box center [151, 235] width 107 height 16
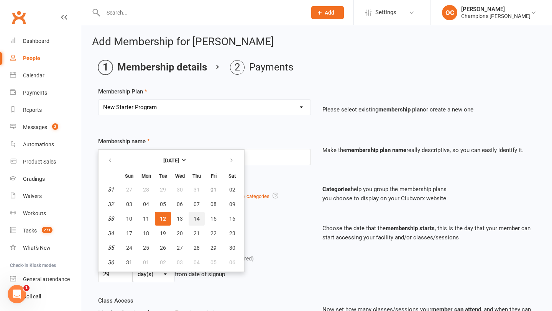
click at [198, 218] on span "14" at bounding box center [197, 219] width 6 height 6
type input "14 Aug 2025"
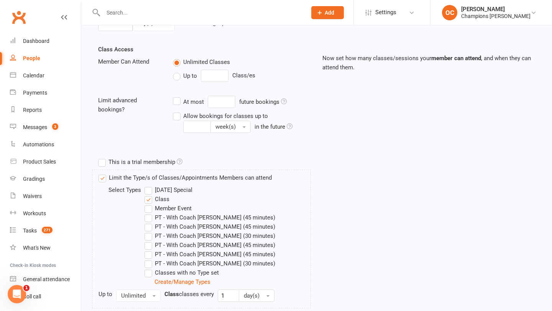
scroll to position [320, 0]
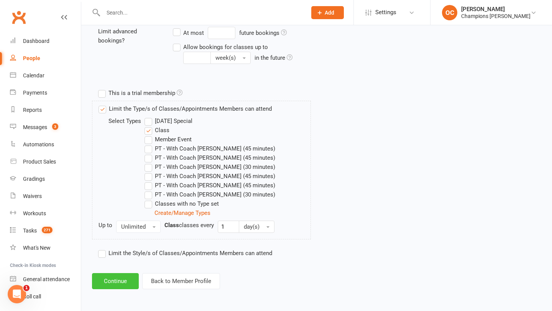
click at [121, 282] on button "Continue" at bounding box center [115, 281] width 47 height 16
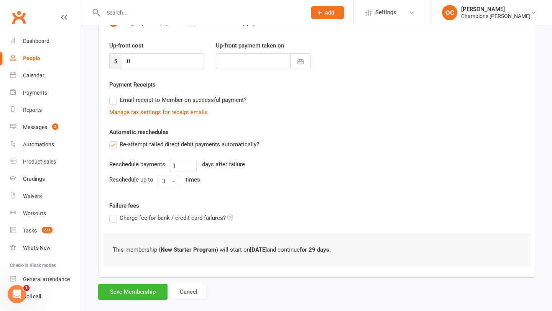
scroll to position [106, 0]
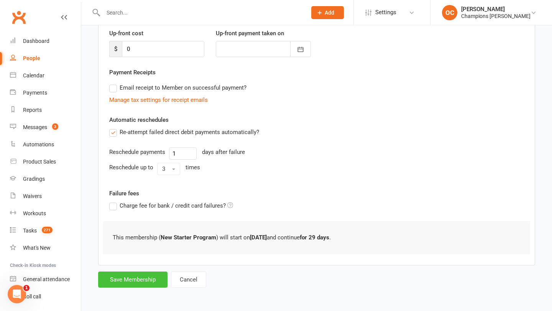
click at [146, 277] on button "Save Membership" at bounding box center [132, 280] width 69 height 16
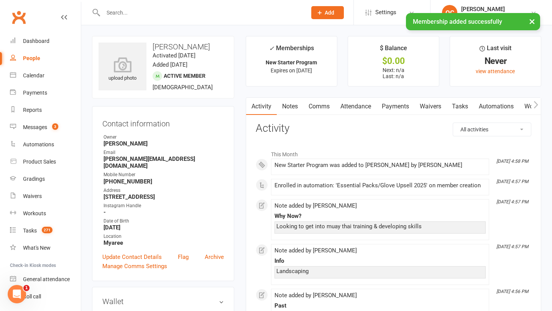
click at [433, 105] on link "Waivers" at bounding box center [430, 107] width 32 height 18
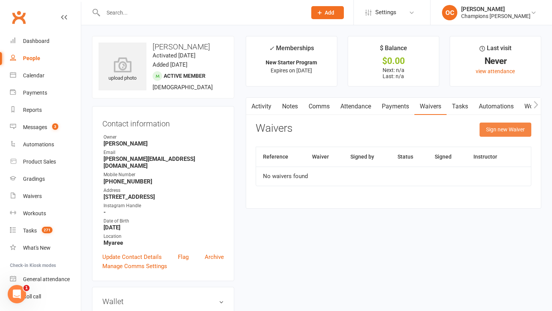
click at [501, 130] on button "Sign new Waiver" at bounding box center [505, 130] width 52 height 14
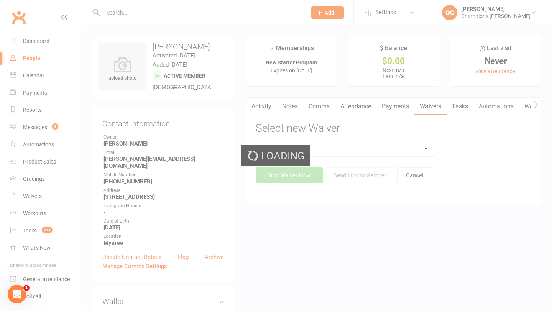
click at [339, 148] on div "Loading" at bounding box center [276, 155] width 552 height 311
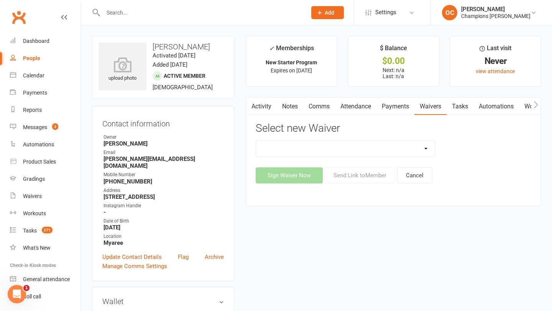
click at [339, 148] on select "Casual Waiver (STAFF ONLY) CG Myaree Cancellation Form CG Myaree Casual Waiver …" at bounding box center [345, 148] width 179 height 15
select select "9202"
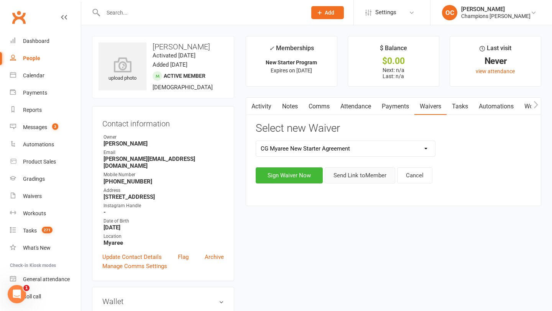
click at [365, 179] on button "Send Link to Member" at bounding box center [360, 175] width 71 height 16
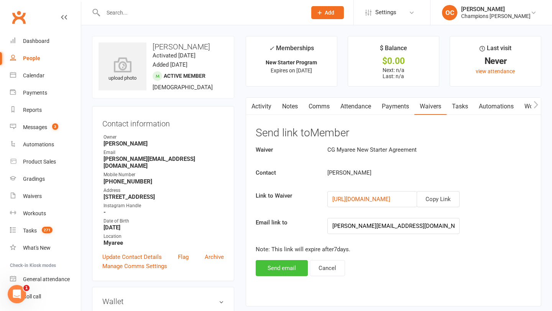
click at [286, 269] on button "Send email" at bounding box center [282, 268] width 52 height 16
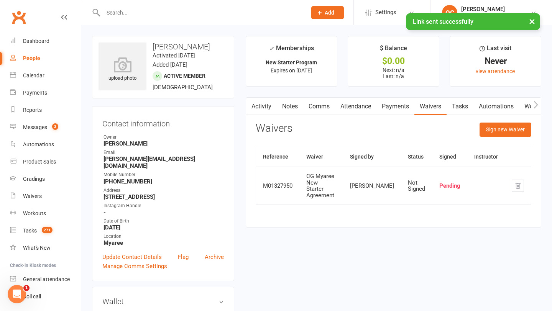
click at [318, 110] on link "Comms" at bounding box center [319, 107] width 32 height 18
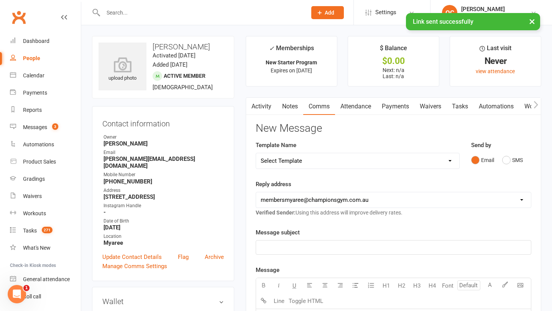
click at [376, 159] on select "Select Template [Email] A. First Timer Trial [Email] CG Class Pass - Email to P…" at bounding box center [357, 160] width 203 height 15
select select "11"
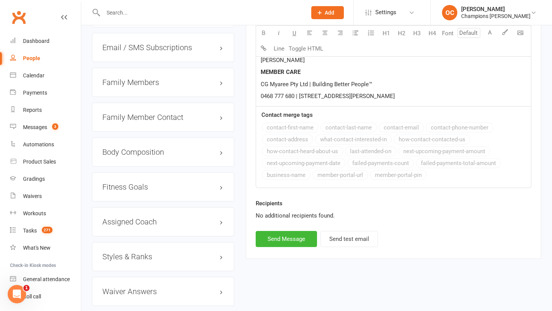
scroll to position [660, 0]
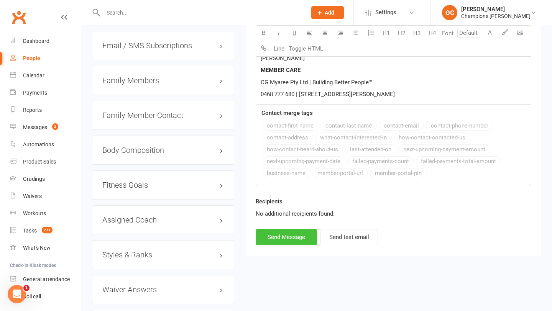
click at [304, 238] on button "Send Message" at bounding box center [286, 237] width 61 height 16
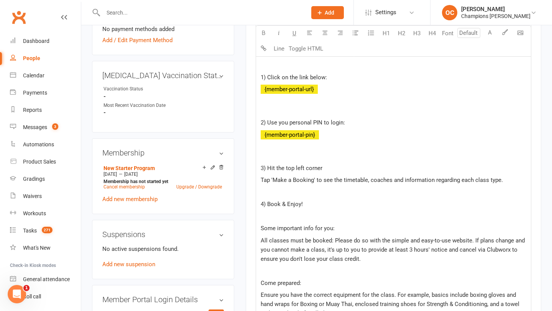
scroll to position [0, 0]
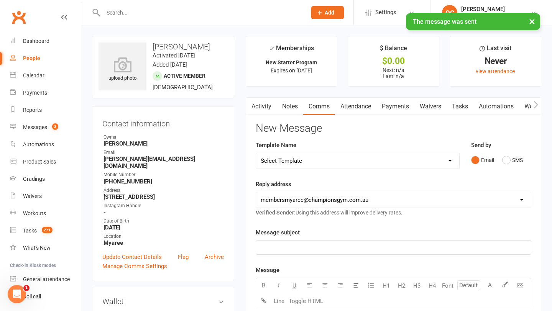
click at [326, 160] on select "Select Template [Email] A. First Timer Trial [Email] CG Class Pass - Email to P…" at bounding box center [357, 160] width 203 height 15
select select "14"
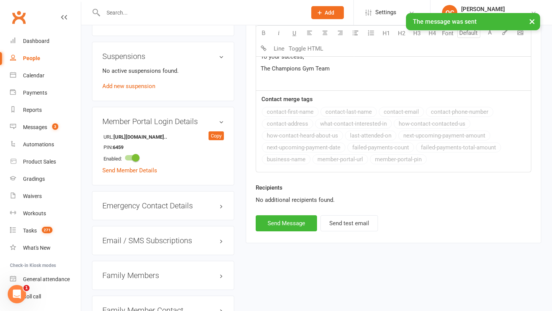
scroll to position [528, 0]
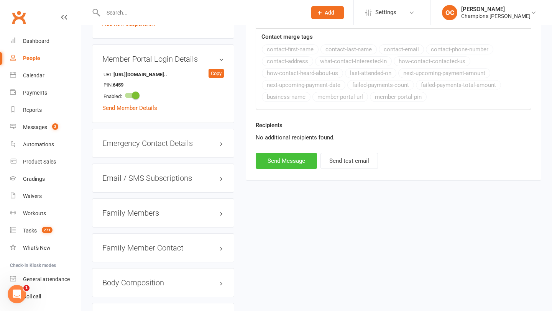
click at [299, 161] on button "Send Message" at bounding box center [286, 161] width 61 height 16
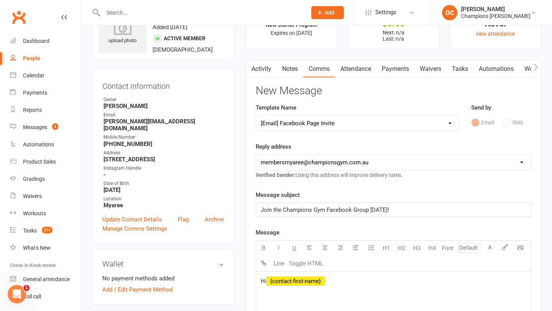
scroll to position [0, 0]
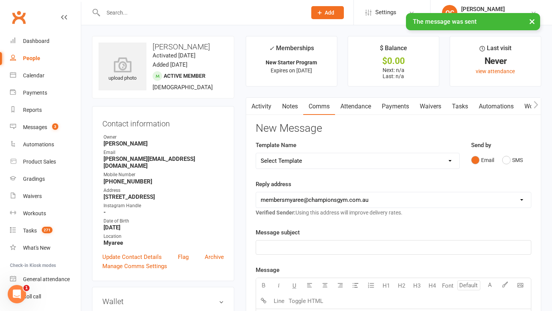
click at [319, 155] on select "Select Template [Email] A. First Timer Trial [Email] CG Class Pass - Email to P…" at bounding box center [357, 160] width 203 height 15
select select "45"
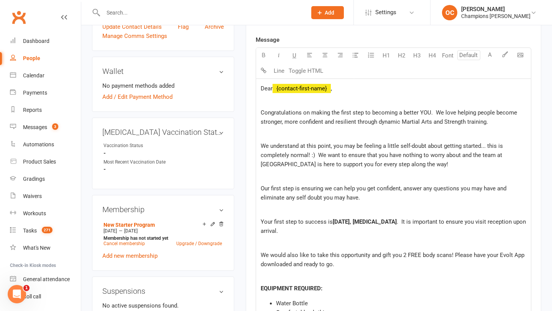
scroll to position [242, 0]
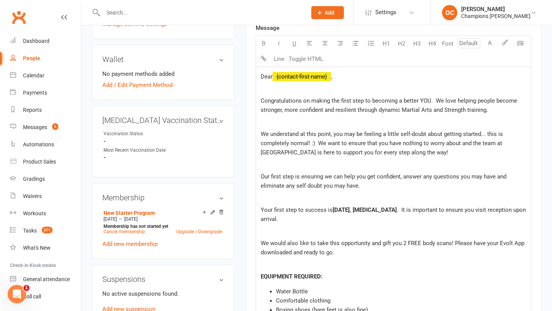
click at [356, 211] on span "Thursday, XXXXX" at bounding box center [365, 210] width 64 height 7
click at [382, 209] on span ", XXXXX" at bounding box center [374, 210] width 47 height 7
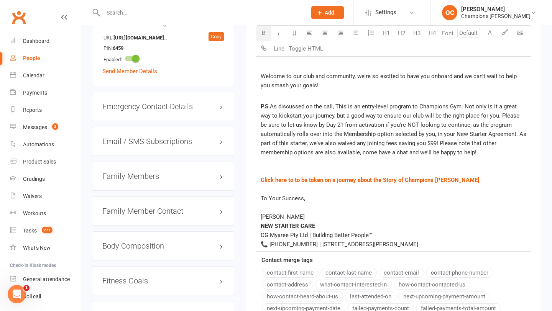
scroll to position [701, 0]
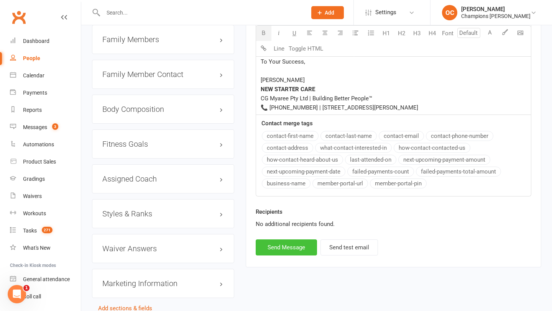
click at [290, 256] on button "Send Message" at bounding box center [286, 248] width 61 height 16
select select
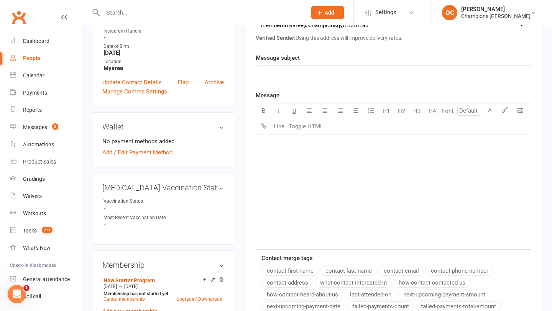
scroll to position [0, 0]
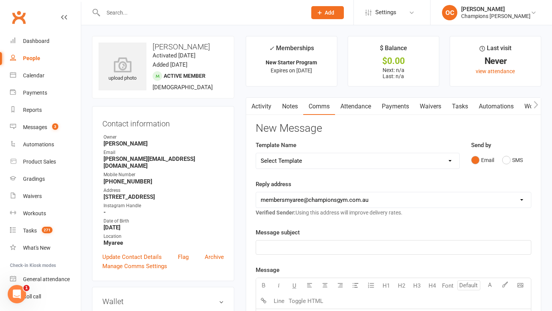
click at [289, 108] on link "Notes" at bounding box center [290, 107] width 26 height 18
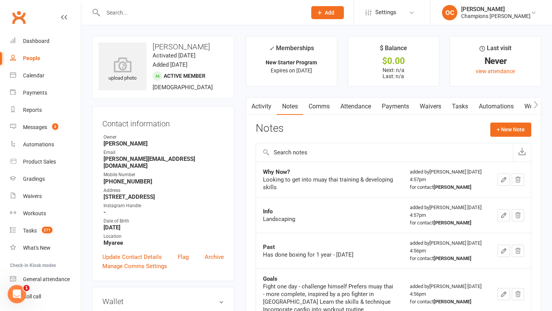
click at [342, 16] on button "Add" at bounding box center [327, 12] width 33 height 13
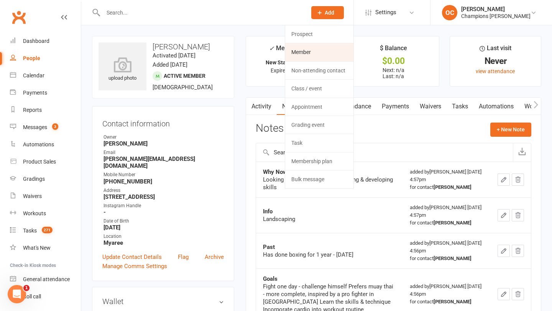
click at [338, 50] on link "Member" at bounding box center [319, 52] width 68 height 18
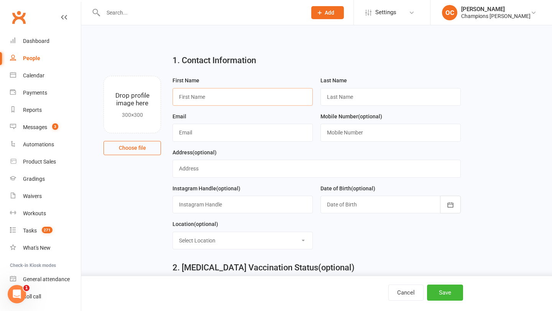
click at [184, 98] on input "text" at bounding box center [242, 97] width 140 height 18
type input "Zac"
click at [346, 95] on input "text" at bounding box center [390, 97] width 140 height 18
type input "Henderson"
click at [277, 132] on input "text" at bounding box center [242, 133] width 140 height 18
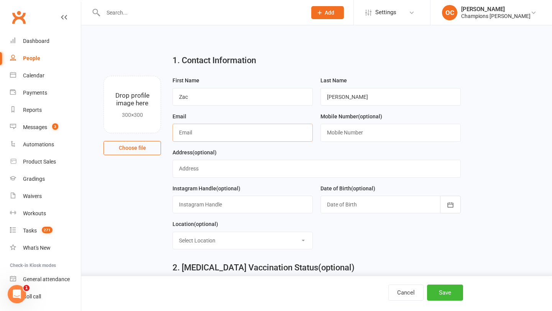
paste input "zachenderson8@gmail.com"
type input "zachenderson8@gmail.com"
click at [331, 131] on input "text" at bounding box center [390, 133] width 140 height 18
paste input "+61448785502"
type input "+61448785502"
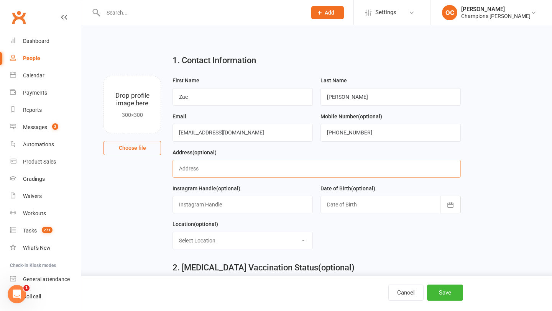
click at [221, 167] on input "text" at bounding box center [316, 169] width 288 height 18
paste input "42A Riverview Road, East Vic Park"
type input "42A Riverview Road, East Vic Park"
click at [371, 196] on div at bounding box center [390, 205] width 140 height 18
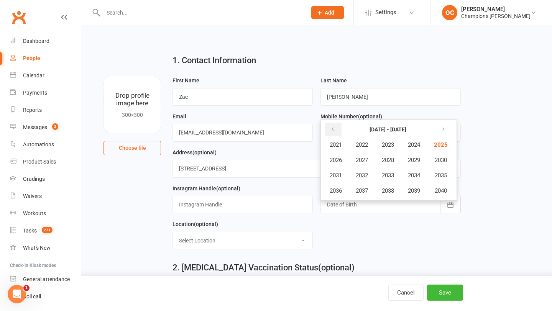
click at [331, 130] on icon "button" at bounding box center [332, 129] width 5 height 6
click at [417, 197] on button "1999" at bounding box center [413, 191] width 25 height 15
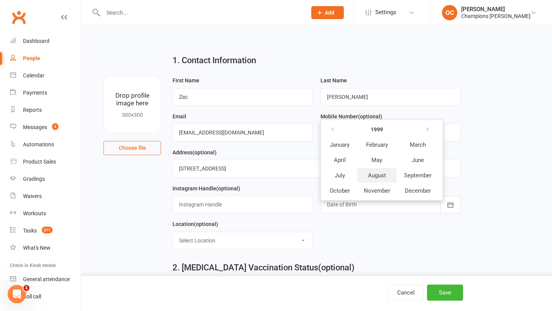
click at [379, 177] on span "August" at bounding box center [377, 175] width 18 height 7
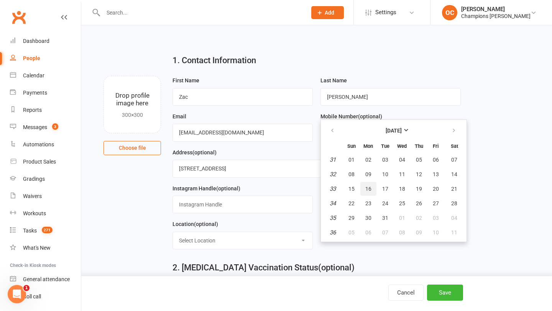
click at [369, 190] on span "16" at bounding box center [368, 189] width 6 height 6
type input "16 Aug 1999"
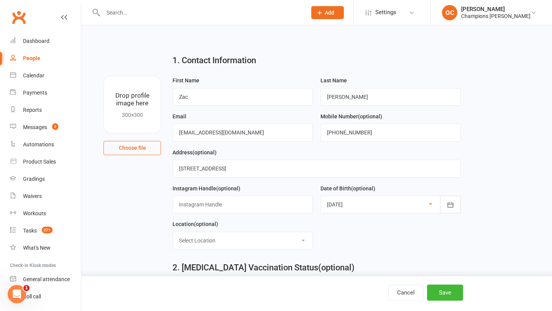
click at [274, 243] on select "Select Location Myaree" at bounding box center [243, 240] width 140 height 17
select select "0"
click at [432, 292] on button "Save" at bounding box center [445, 293] width 36 height 16
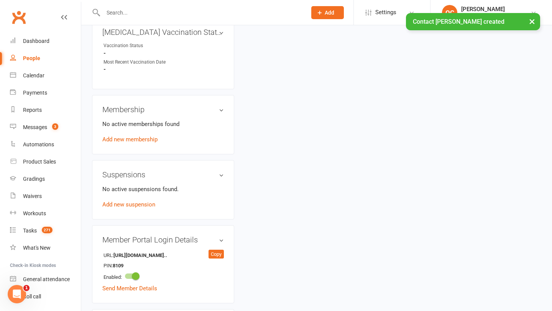
scroll to position [322, 0]
click at [130, 138] on link "Add new membership" at bounding box center [129, 139] width 55 height 7
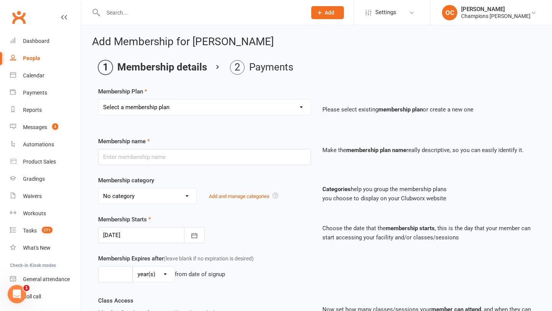
click at [166, 106] on select "Select a membership plan Create new Membership Plan New Starter Program FIFO Ne…" at bounding box center [205, 107] width 212 height 15
select select "1"
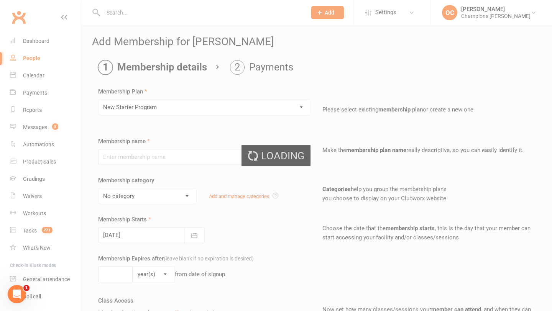
type input "New Starter Program"
select select "3"
type input "29"
select select "0"
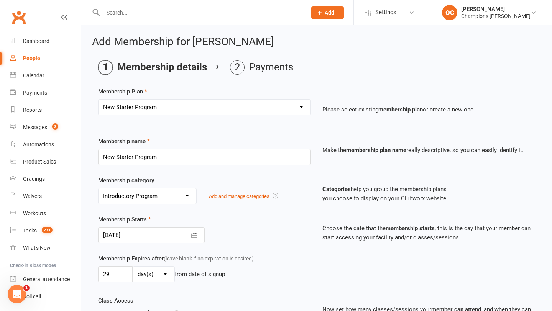
click at [143, 236] on div at bounding box center [151, 235] width 107 height 16
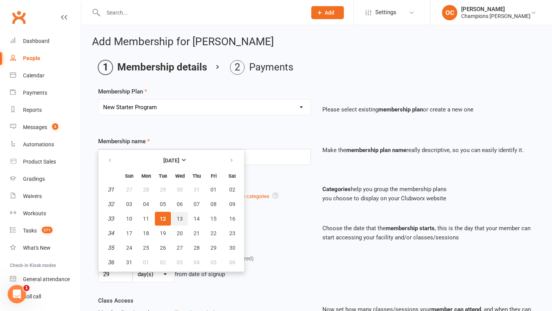
click at [181, 218] on span "13" at bounding box center [180, 219] width 6 height 6
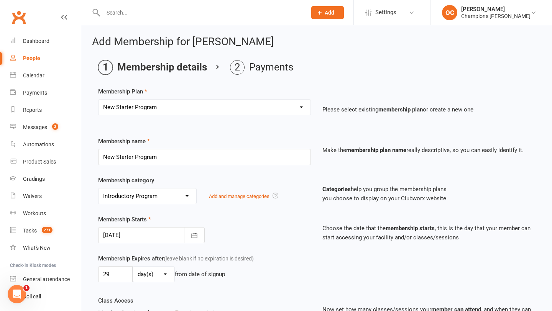
click at [148, 236] on div at bounding box center [151, 235] width 107 height 16
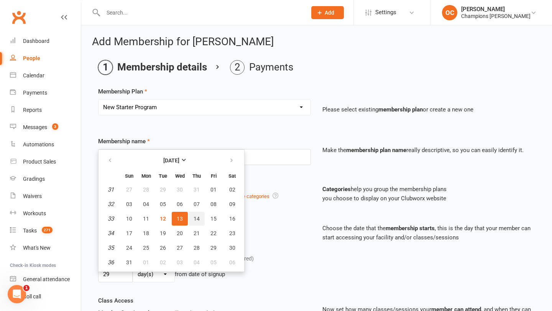
click at [197, 218] on span "14" at bounding box center [197, 219] width 6 height 6
type input "14 Aug 2025"
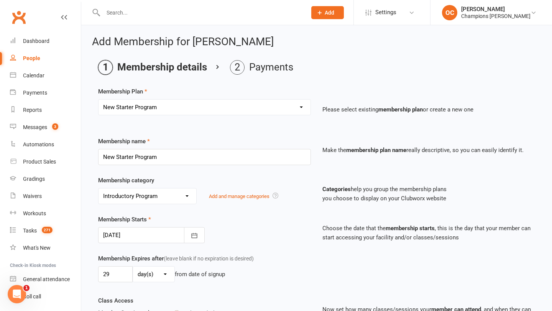
scroll to position [320, 0]
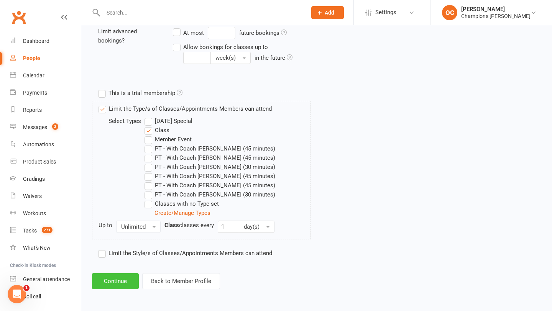
click at [126, 278] on button "Continue" at bounding box center [115, 281] width 47 height 16
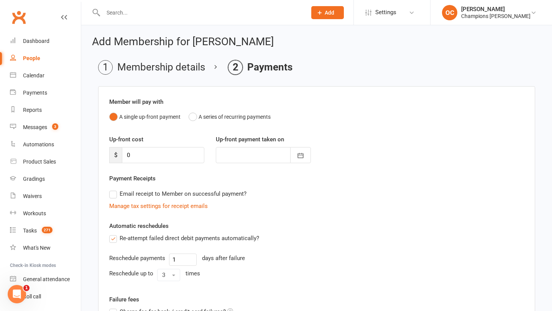
scroll to position [106, 0]
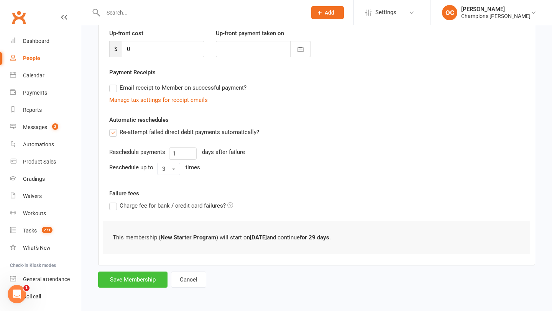
click at [147, 274] on button "Save Membership" at bounding box center [132, 280] width 69 height 16
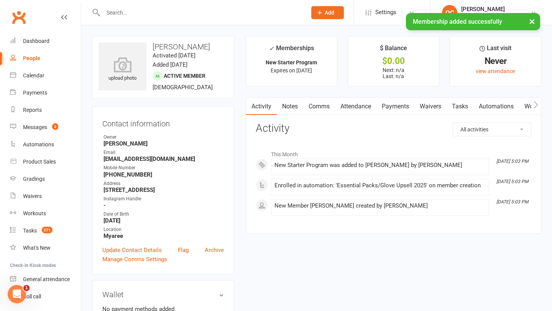
click at [289, 105] on link "Notes" at bounding box center [290, 107] width 26 height 18
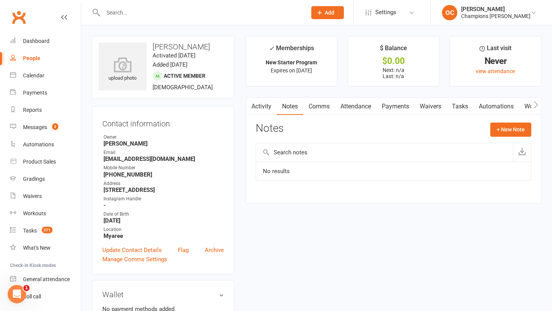
click at [504, 138] on div "Notes + New Note" at bounding box center [394, 133] width 276 height 20
click at [507, 132] on button "+ New Note" at bounding box center [510, 130] width 41 height 14
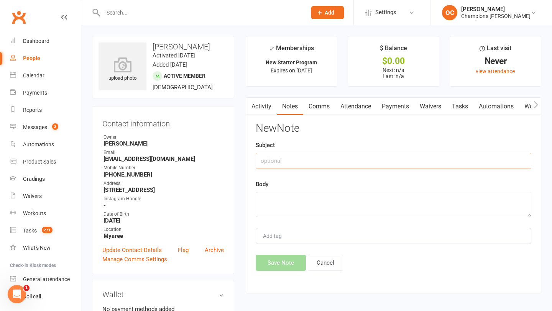
click at [325, 164] on input "text" at bounding box center [394, 161] width 276 height 16
type input "Schedule"
click at [311, 201] on textarea at bounding box center [394, 204] width 276 height 25
paste textarea "Works 8am-4:30pm Prefer mornings atm Train 4 days a week"
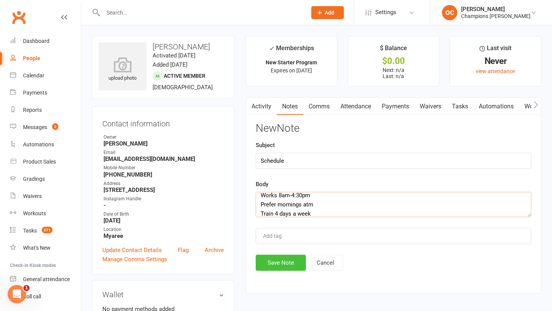
type textarea "Works 8am-4:30pm Prefer mornings atm Train 4 days a week"
click at [292, 258] on button "Save Note" at bounding box center [281, 263] width 50 height 16
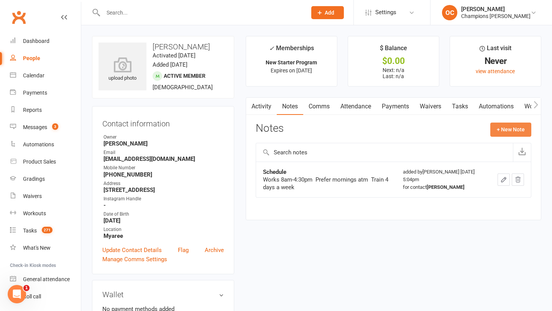
click at [526, 130] on button "+ New Note" at bounding box center [510, 130] width 41 height 14
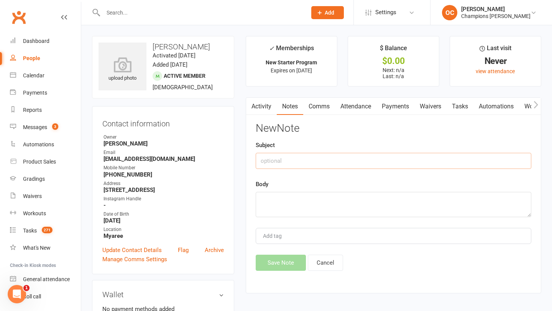
click at [366, 158] on input "text" at bounding box center [394, 161] width 276 height 16
type input "Current"
click at [344, 209] on textarea at bounding box center [394, 204] width 276 height 25
paste textarea "Dirtbike riding Running"
type textarea "Dirtbike riding Running"
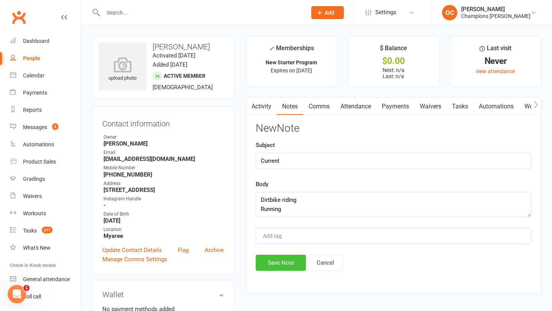
click at [280, 263] on button "Save Note" at bounding box center [281, 263] width 50 height 16
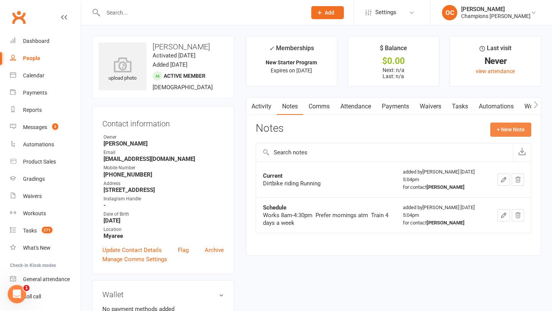
click at [516, 133] on button "+ New Note" at bounding box center [510, 130] width 41 height 14
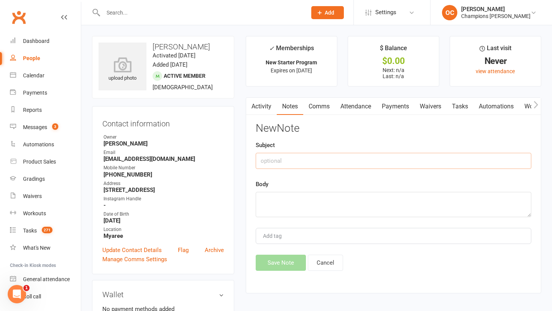
click at [312, 161] on input "text" at bounding box center [394, 161] width 276 height 16
type input "Goals"
click at [287, 210] on textarea at bounding box center [394, 204] width 276 height 25
paste textarea "Learn a new discipline Establish a routine - be consistent & stay active Get ou…"
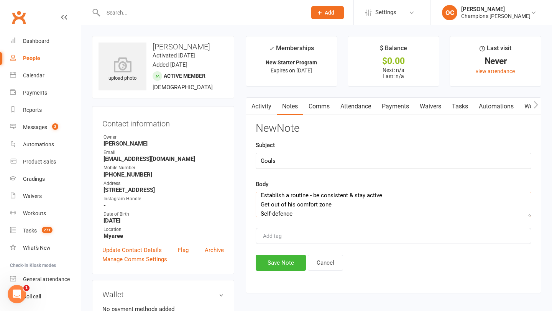
type textarea "Learn a new discipline Establish a routine - be consistent & stay active Get ou…"
click at [279, 266] on button "Save Note" at bounding box center [281, 263] width 50 height 16
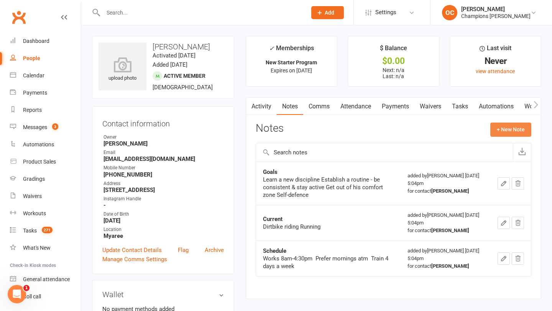
click at [514, 130] on button "+ New Note" at bounding box center [510, 130] width 41 height 14
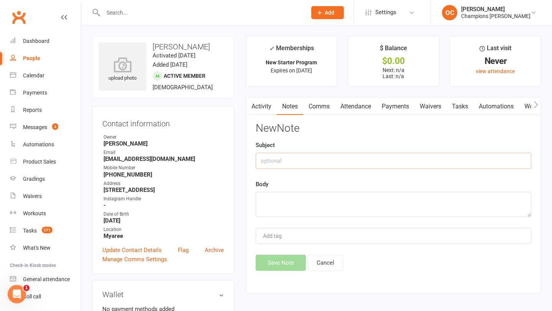
click at [276, 159] on input "text" at bounding box center [394, 161] width 276 height 16
type input "Past"
click at [266, 207] on textarea at bounding box center [394, 204] width 276 height 25
paste textarea "Has done 1 week of muay thai"
type textarea "Has done 1 week of muay thai"
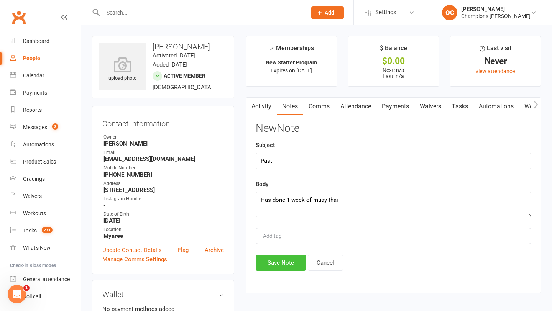
click at [269, 256] on button "Save Note" at bounding box center [281, 263] width 50 height 16
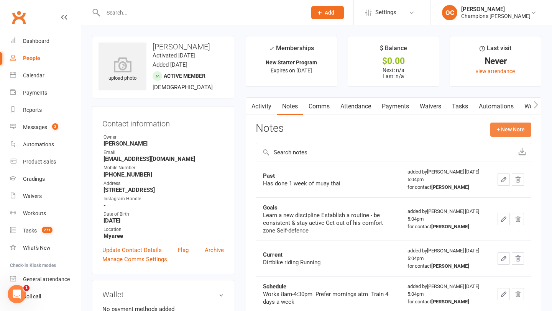
click at [501, 124] on button "+ New Note" at bounding box center [510, 130] width 41 height 14
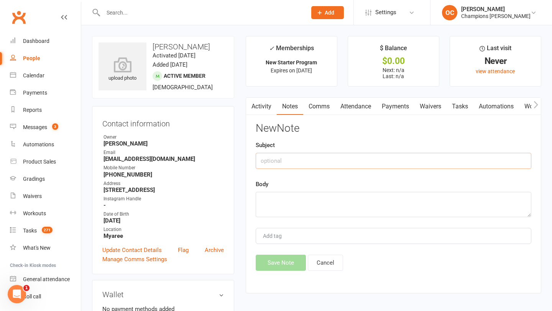
click at [261, 158] on input "text" at bounding box center [394, 161] width 276 height 16
type input "Info"
click at [264, 207] on textarea at bounding box center [394, 204] width 276 height 25
paste textarea "Builder Just moved to Perth Injured shoulder - 5th dislocation - maintain fitne…"
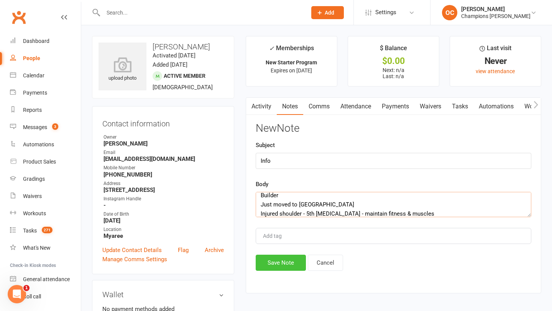
type textarea "Builder Just moved to Perth Injured shoulder - 5th dislocation - maintain fitne…"
click at [280, 268] on button "Save Note" at bounding box center [281, 263] width 50 height 16
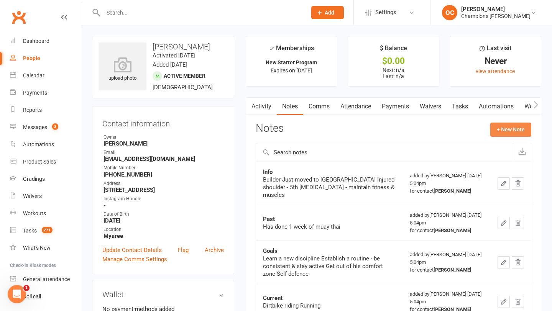
click at [519, 130] on button "+ New Note" at bounding box center [510, 130] width 41 height 14
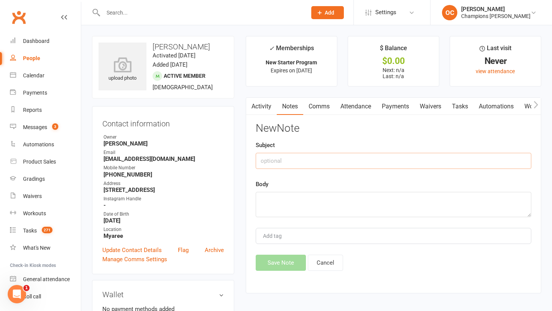
click at [324, 163] on input "text" at bounding box center [394, 161] width 276 height 16
type input "Why now?"
click at [299, 212] on textarea at bounding box center [394, 204] width 276 height 25
paste textarea "Friends recommended it"
type textarea "Friends recommended it"
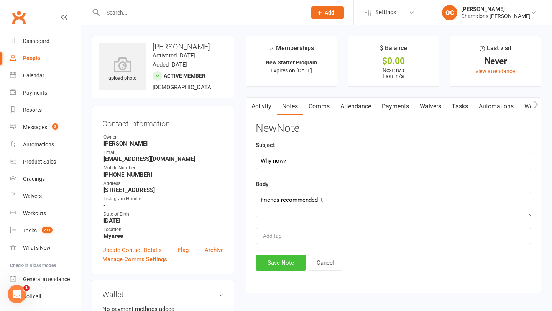
click at [272, 268] on button "Save Note" at bounding box center [281, 263] width 50 height 16
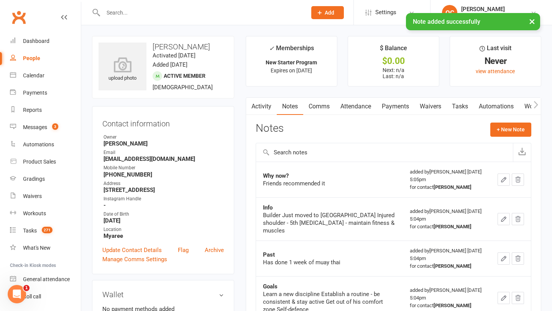
click at [317, 108] on link "Comms" at bounding box center [319, 107] width 32 height 18
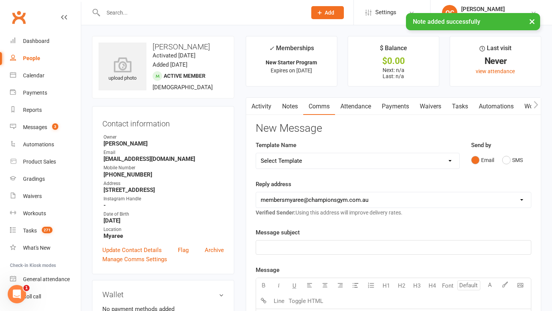
click at [323, 164] on select "Select Template [Email] A. First Timer Trial [Email] CG Class Pass - Email to P…" at bounding box center [357, 160] width 203 height 15
select select "11"
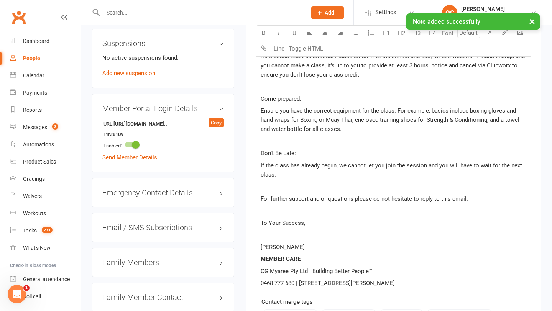
scroll to position [588, 0]
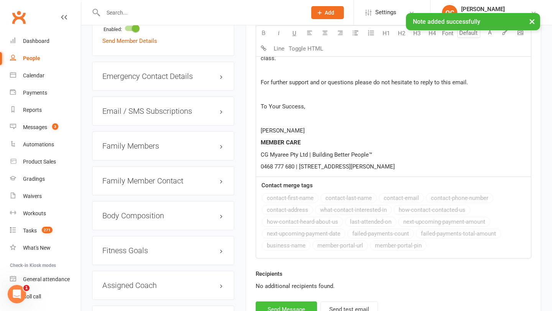
click at [291, 308] on button "Send Message" at bounding box center [286, 310] width 61 height 16
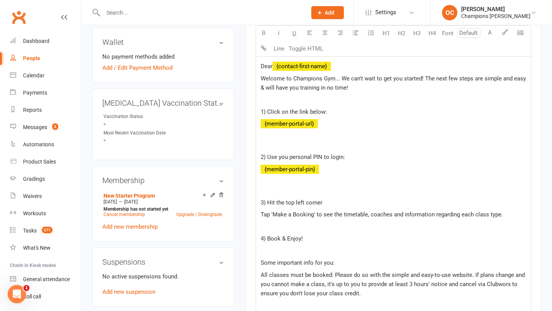
scroll to position [7, 0]
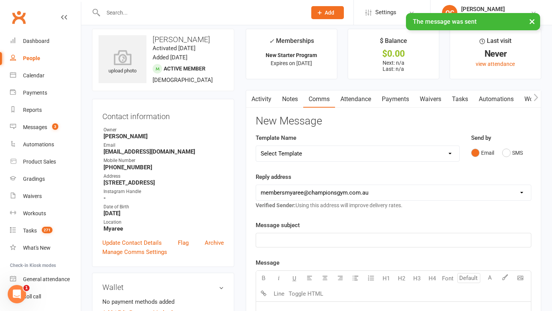
click at [313, 154] on select "Select Template [Email] A. First Timer Trial [Email] CG Class Pass - Email to P…" at bounding box center [357, 153] width 203 height 15
select select "14"
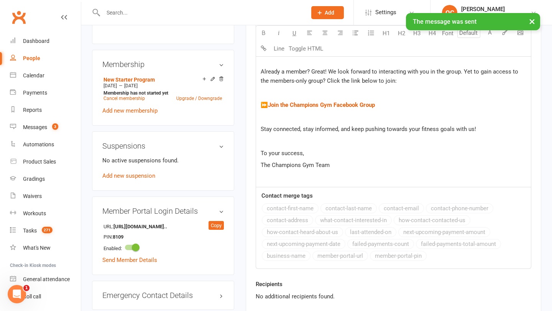
scroll to position [404, 0]
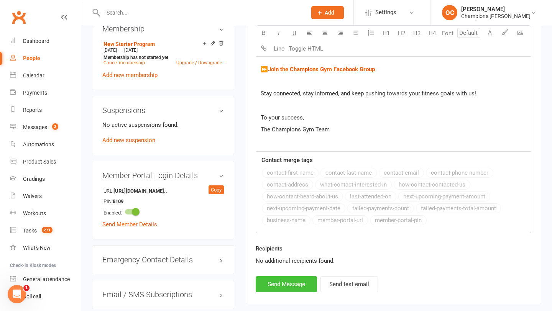
click at [296, 280] on button "Send Message" at bounding box center [286, 284] width 61 height 16
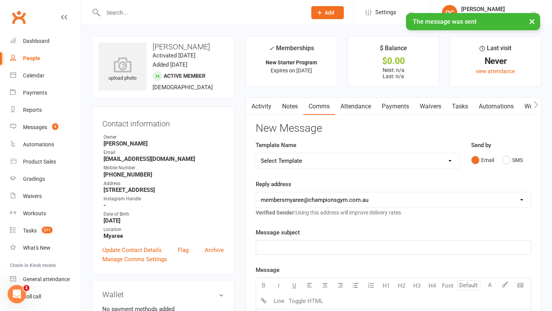
click at [313, 155] on select "Select Template [Email] A. First Timer Trial [Email] CG Class Pass - Email to P…" at bounding box center [357, 160] width 203 height 15
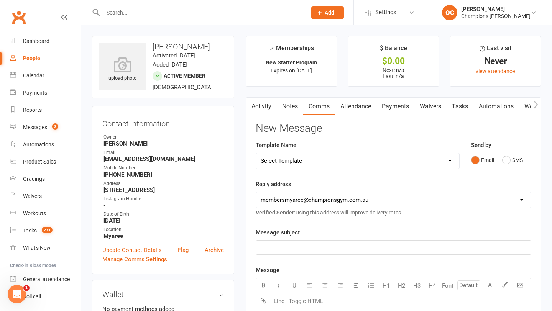
select select "45"
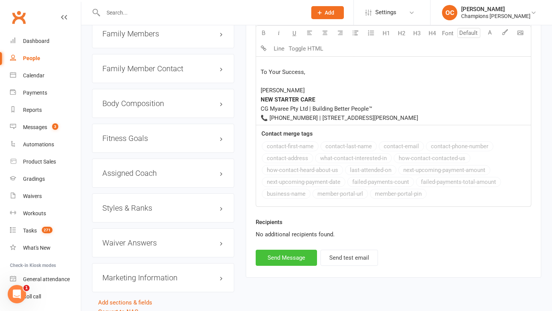
click at [299, 252] on button "Send Message" at bounding box center [286, 258] width 61 height 16
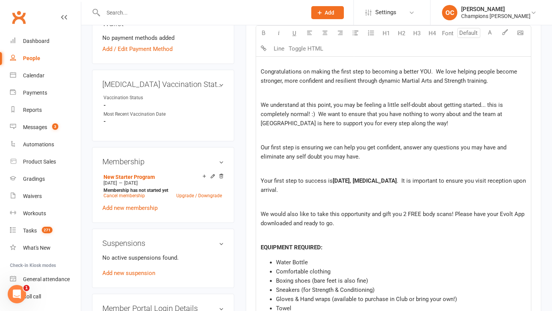
select select
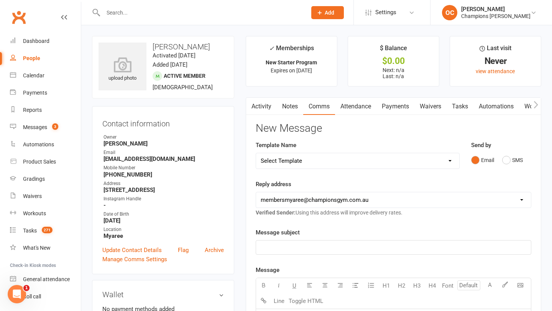
click at [435, 105] on link "Waivers" at bounding box center [430, 107] width 32 height 18
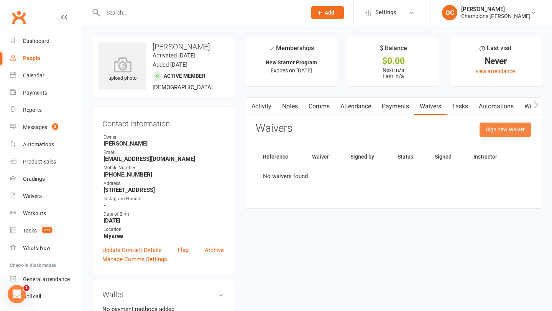
click at [492, 131] on button "Sign new Waiver" at bounding box center [505, 130] width 52 height 14
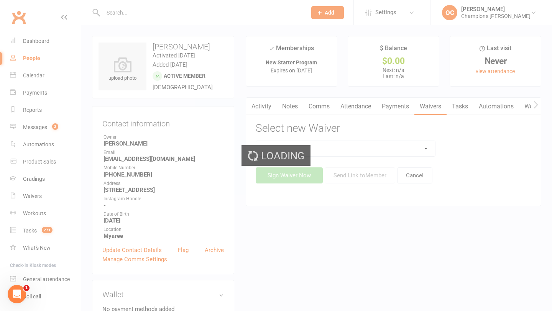
click at [363, 148] on div "Loading" at bounding box center [276, 155] width 552 height 311
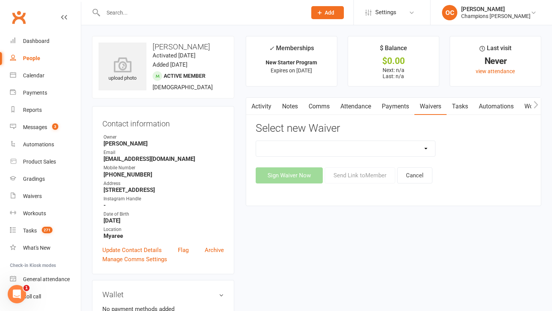
click at [363, 148] on select "Casual Waiver (STAFF ONLY) CG Myaree Cancellation Form CG Myaree Casual Waiver …" at bounding box center [345, 148] width 179 height 15
select select "9202"
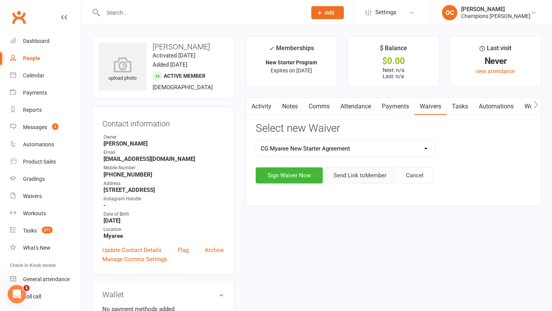
click at [357, 171] on button "Send Link to Member" at bounding box center [360, 175] width 71 height 16
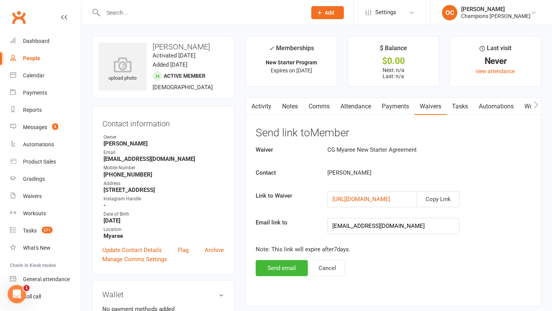
click at [291, 277] on div "Activity Notes Comms Attendance Payments Waivers Tasks Automations Workouts Gra…" at bounding box center [394, 201] width 296 height 209
click at [291, 271] on button "Send email" at bounding box center [282, 268] width 52 height 16
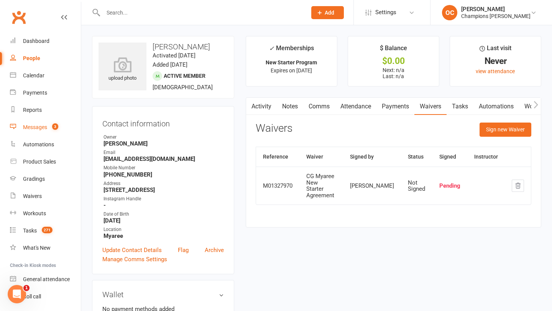
click at [36, 126] on div "Messages" at bounding box center [35, 127] width 24 height 6
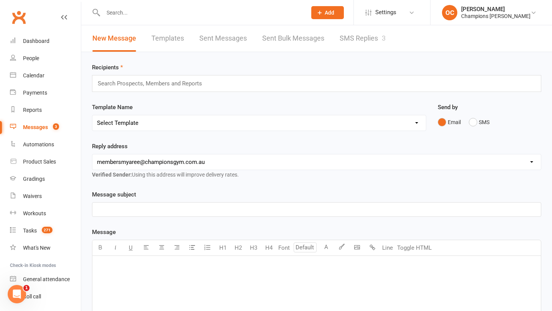
click at [343, 34] on link "SMS Replies 3" at bounding box center [363, 38] width 46 height 26
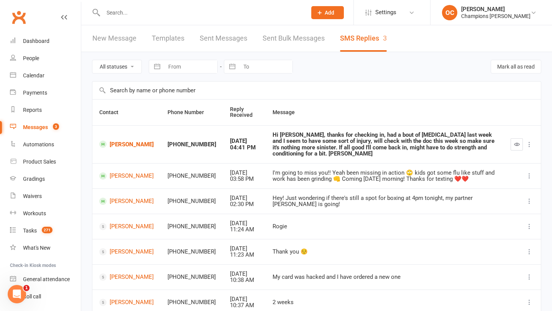
click at [142, 12] on input "text" at bounding box center [201, 12] width 200 height 11
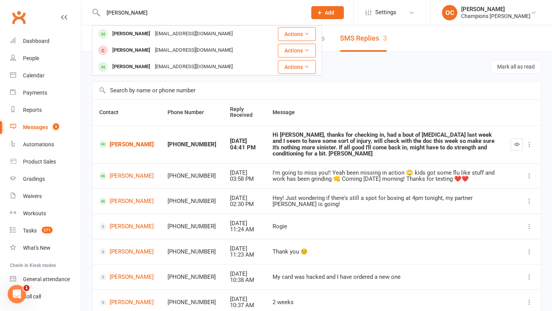
type input "toby van"
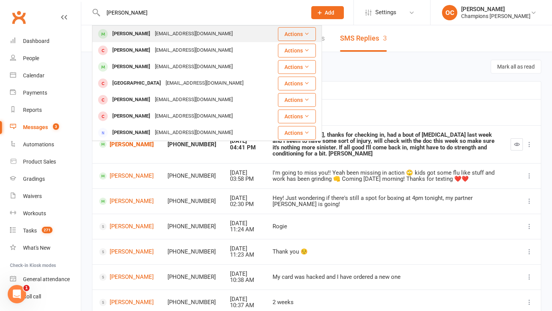
click at [153, 30] on div "Tobyvan27@gmail.com" at bounding box center [194, 33] width 82 height 11
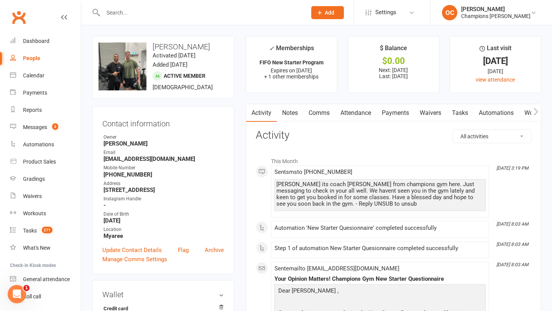
click at [121, 11] on input "text" at bounding box center [201, 12] width 200 height 11
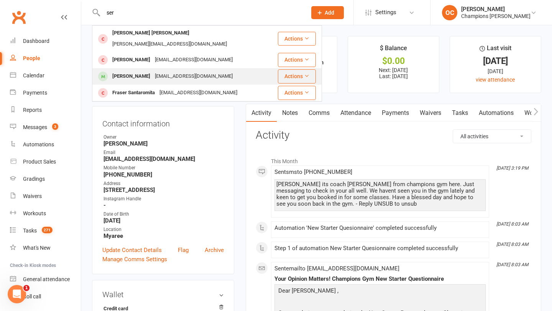
type input "ser"
click at [138, 71] on div "[PERSON_NAME]" at bounding box center [131, 76] width 43 height 11
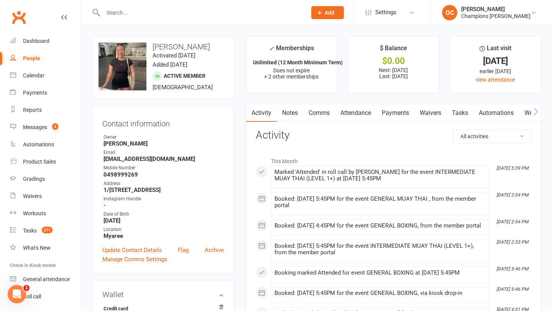
click at [122, 14] on input "text" at bounding box center [201, 12] width 200 height 11
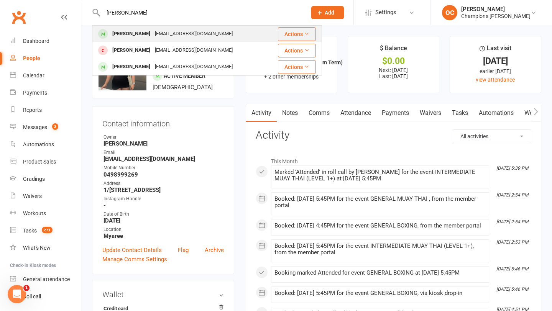
type input "toby v"
click at [153, 31] on div "Tobyvan27@gmail.com" at bounding box center [194, 33] width 82 height 11
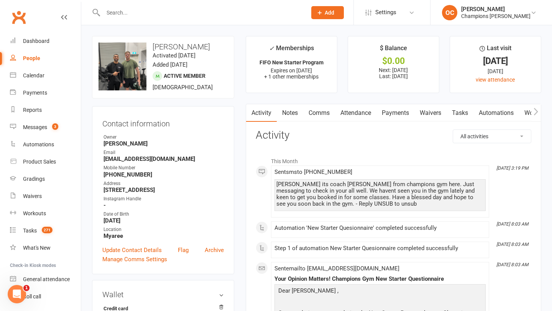
click at [292, 113] on link "Notes" at bounding box center [290, 113] width 26 height 18
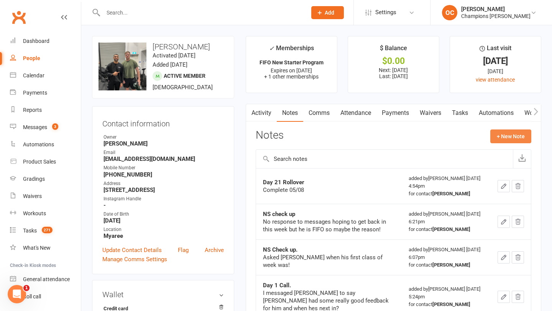
click at [520, 131] on button "+ New Note" at bounding box center [510, 137] width 41 height 14
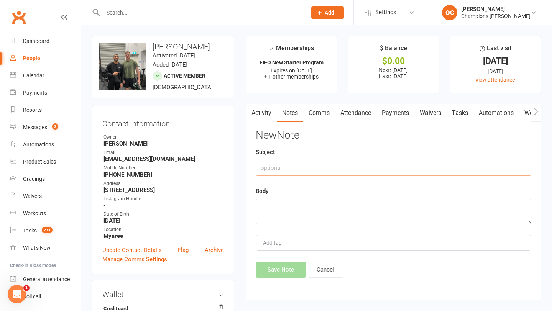
click at [339, 172] on input "text" at bounding box center [394, 168] width 276 height 16
type input "N"
type input "Attendance Message"
click at [325, 208] on textarea at bounding box center [394, 211] width 276 height 25
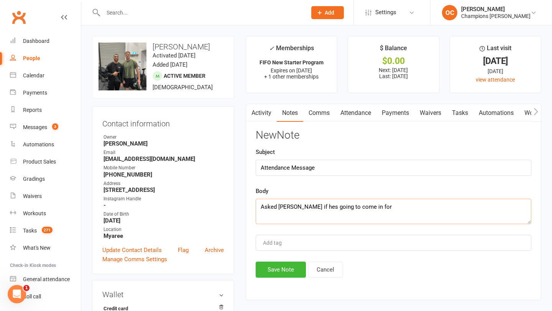
click at [285, 207] on textarea "Asked TOby if hes going to come in for" at bounding box center [394, 211] width 276 height 25
click at [372, 208] on textarea "Asked Toby if hes going to come in for" at bounding box center [394, 211] width 276 height 25
type textarea "Asked Toby if hes going to come in this week"
click at [283, 266] on button "Save Note" at bounding box center [281, 270] width 50 height 16
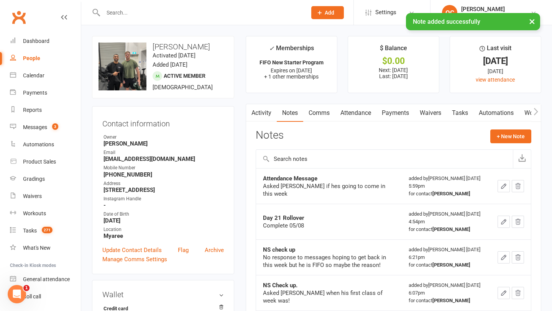
click at [138, 13] on div "× Note added successfully" at bounding box center [271, 13] width 542 height 0
click at [137, 13] on div "× Note added successfully" at bounding box center [271, 13] width 542 height 0
click at [129, 8] on input "text" at bounding box center [201, 12] width 200 height 11
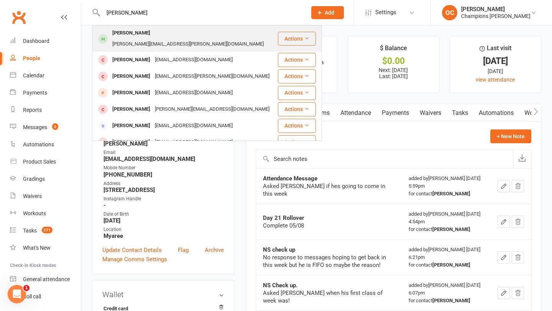
type input "lucy mu"
click at [128, 29] on div "Lucy Mulligan" at bounding box center [131, 33] width 43 height 11
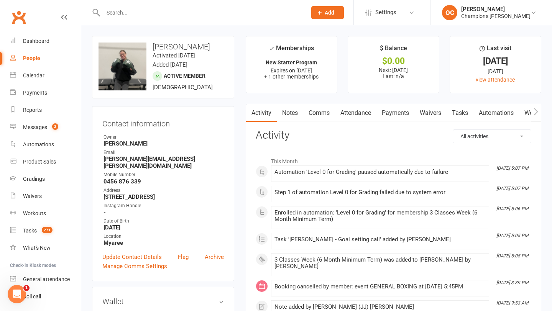
click at [288, 111] on link "Notes" at bounding box center [290, 113] width 26 height 18
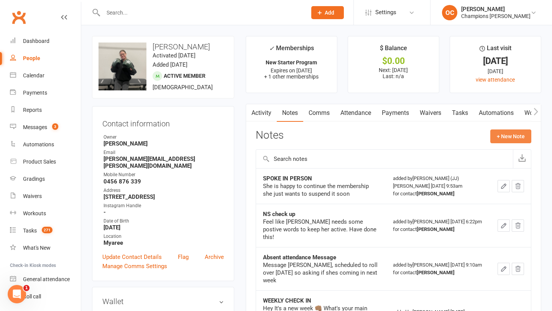
click at [524, 143] on button "+ New Note" at bounding box center [510, 137] width 41 height 14
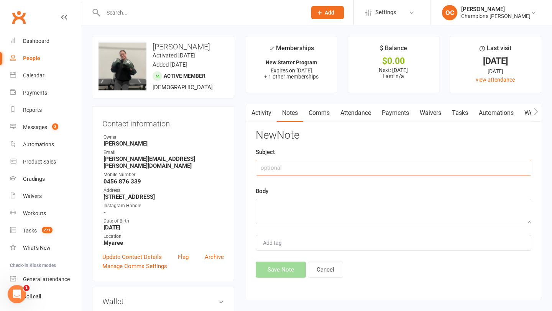
click at [304, 169] on input "text" at bounding box center [394, 168] width 276 height 16
type input "NS Check up"
click at [291, 208] on textarea at bounding box center [394, 211] width 276 height 25
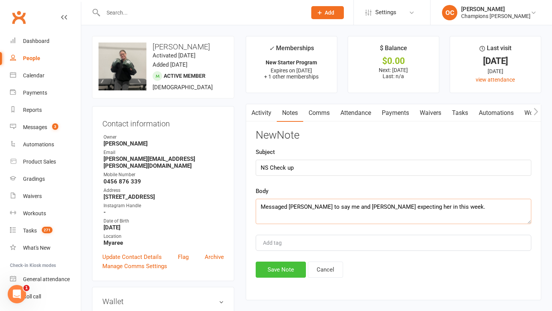
type textarea "Messaged Lucy to say me and Duran expecting her in this week."
click at [284, 271] on button "Save Note" at bounding box center [281, 270] width 50 height 16
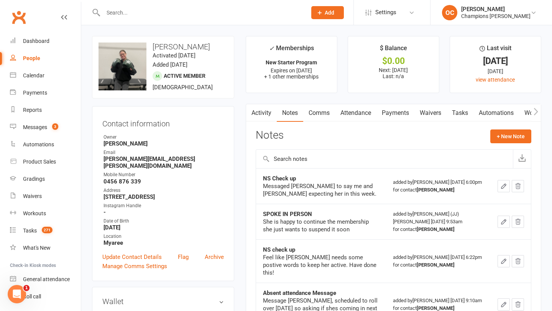
click at [131, 16] on input "text" at bounding box center [201, 12] width 200 height 11
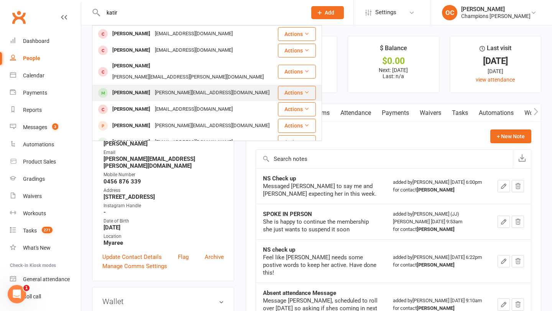
type input "katir"
click at [147, 87] on div "[PERSON_NAME]" at bounding box center [131, 92] width 43 height 11
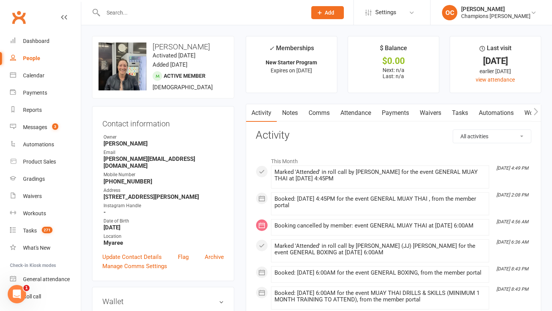
click at [291, 120] on link "Notes" at bounding box center [290, 113] width 26 height 18
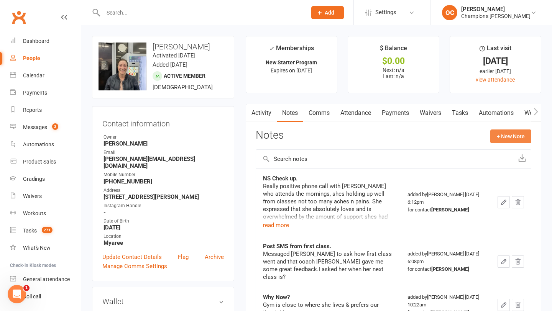
click at [499, 136] on button "+ New Note" at bounding box center [510, 137] width 41 height 14
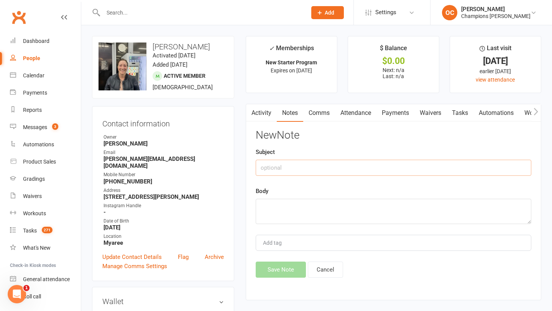
click at [350, 164] on input "text" at bounding box center [394, 168] width 276 height 16
type input "NS Check up"
click at [332, 204] on textarea at bounding box center [394, 211] width 276 height 25
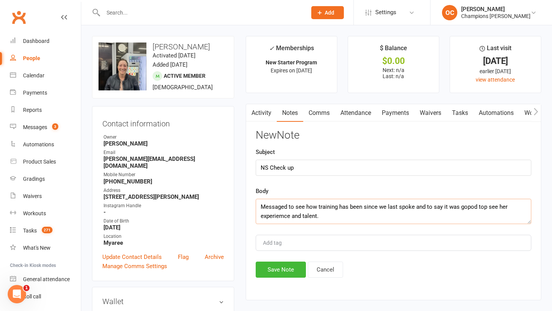
click at [284, 215] on textarea "Messaged to see how training has been since we last spoke and to say it was gop…" at bounding box center [394, 211] width 276 height 25
click at [468, 205] on textarea "Messaged to see how training has been since we last spoke and to say it was gop…" at bounding box center [394, 211] width 276 height 25
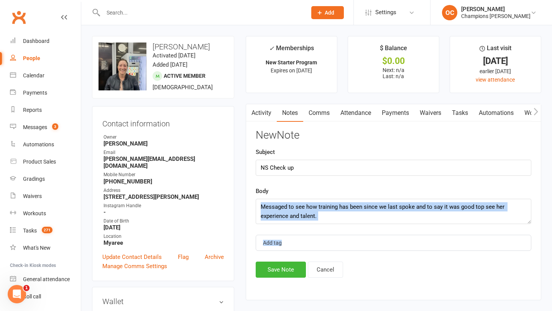
drag, startPoint x: 506, startPoint y: 257, endPoint x: 478, endPoint y: 212, distance: 53.6
click at [478, 213] on div "New Note Subject NS Check up Body Messaged to see how training has been since w…" at bounding box center [394, 204] width 276 height 148
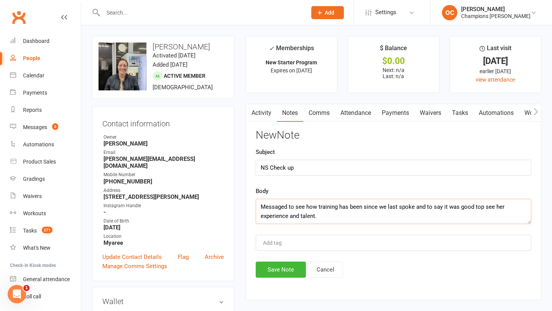
click at [481, 207] on textarea "Messaged to see how training has been since we last spoke and to say it was goo…" at bounding box center [394, 211] width 276 height 25
type textarea "Messaged to see how training has been since we last spoke and to say it was goo…"
click at [291, 267] on button "Save Note" at bounding box center [281, 270] width 50 height 16
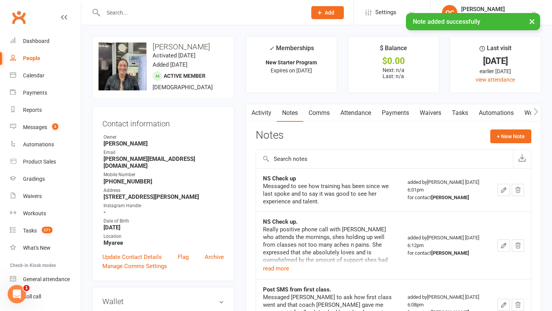
click at [130, 12] on input "text" at bounding box center [201, 12] width 200 height 11
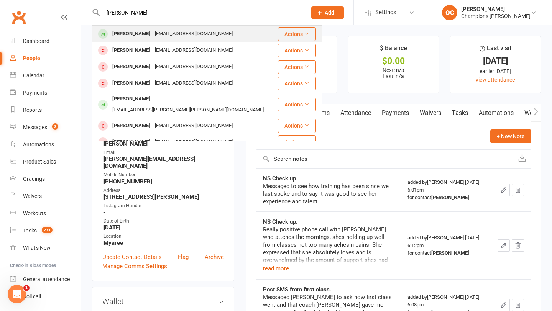
type input "jack pio"
click at [153, 34] on div "[EMAIL_ADDRESS][DOMAIN_NAME]" at bounding box center [194, 33] width 82 height 11
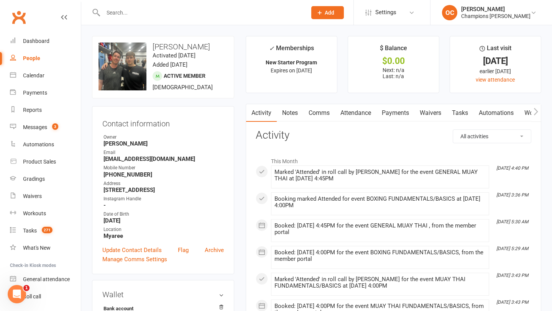
click at [287, 118] on link "Notes" at bounding box center [290, 113] width 26 height 18
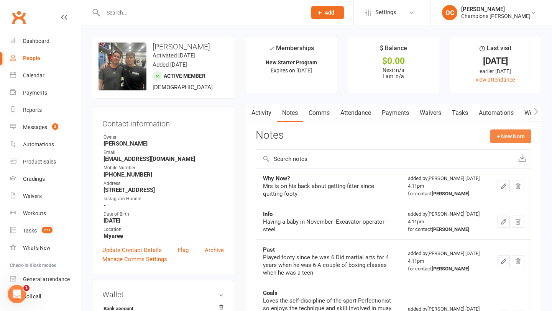
click at [495, 136] on button "+ New Note" at bounding box center [510, 137] width 41 height 14
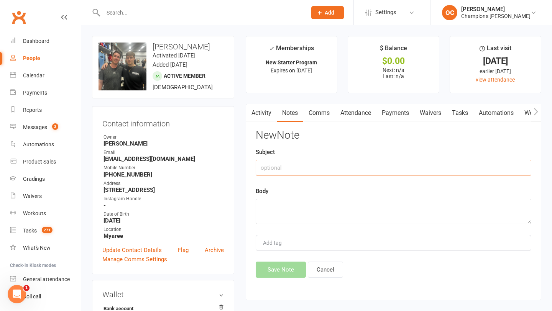
click at [305, 167] on input "text" at bounding box center [394, 168] width 276 height 16
type input "NS Check up"
click at [285, 202] on textarea at bounding box center [394, 211] width 276 height 25
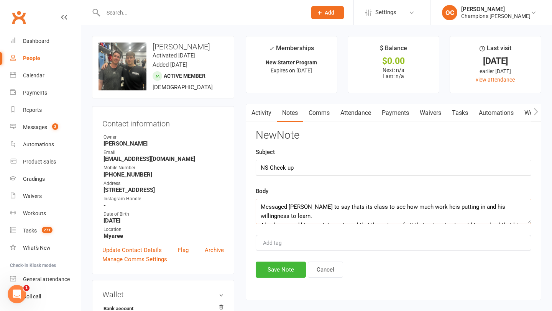
scroll to position [5, 0]
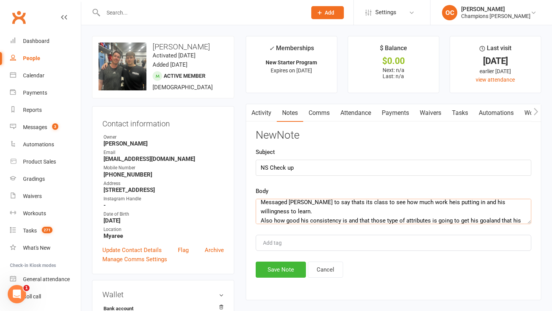
click at [488, 211] on textarea "Messaged Jack to say thats its class to see how much work heis putting in and h…" at bounding box center [394, 211] width 276 height 25
click at [422, 203] on textarea "Messaged Jack to say thats its class to see how much work heis putting in and h…" at bounding box center [394, 211] width 276 height 25
click at [421, 204] on textarea "Messaged Jack to say thats its class to see how much work heis putting in and h…" at bounding box center [394, 211] width 276 height 25
type textarea "Messaged Jack to say thats its class to see how much work he is putting in and …"
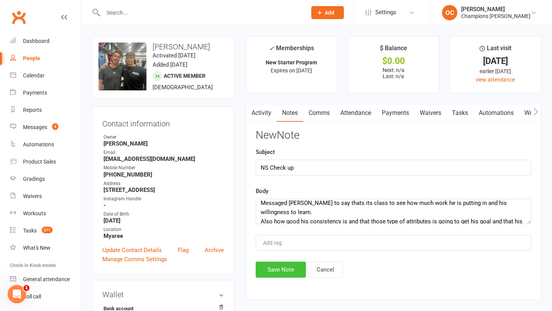
click at [286, 269] on button "Save Note" at bounding box center [281, 270] width 50 height 16
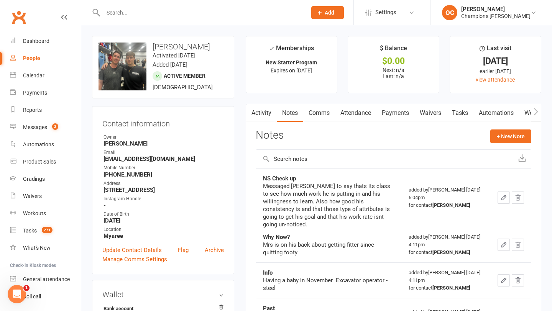
click at [115, 10] on input "text" at bounding box center [201, 12] width 200 height 11
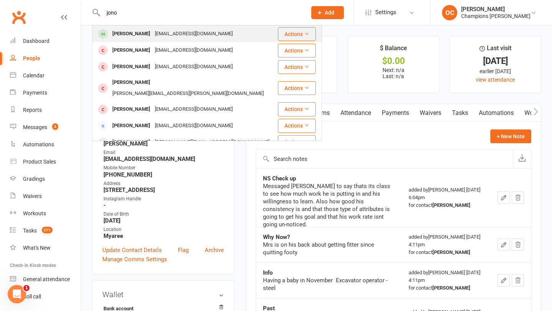
type input "jono"
click at [138, 30] on div "Jono Griffin" at bounding box center [131, 33] width 43 height 11
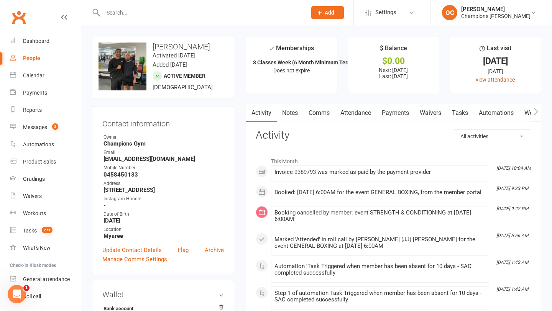
click at [501, 78] on link "view attendance" at bounding box center [495, 80] width 39 height 6
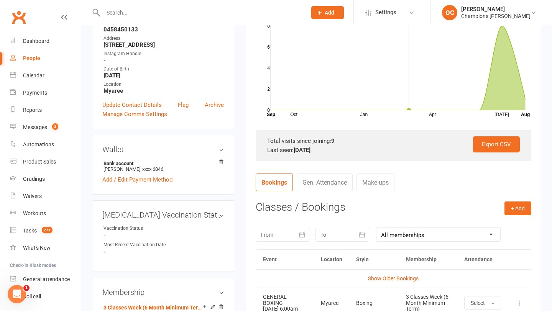
scroll to position [159, 0]
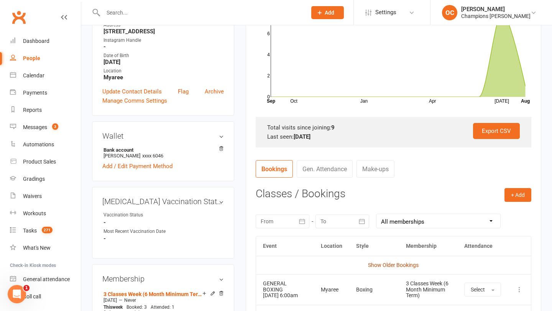
click at [394, 266] on link "Show Older Bookings" at bounding box center [393, 265] width 51 height 6
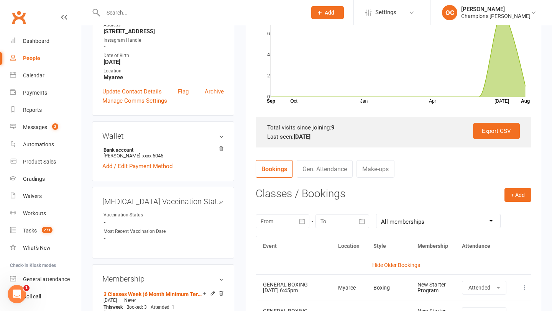
scroll to position [79, 0]
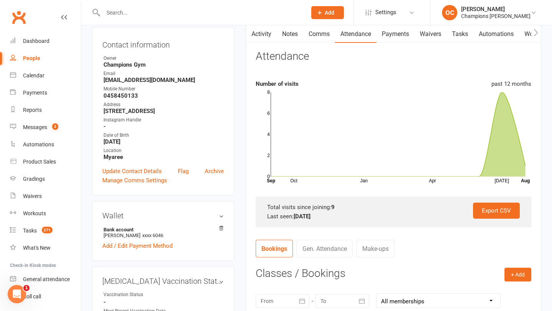
click at [163, 12] on input "text" at bounding box center [201, 12] width 200 height 11
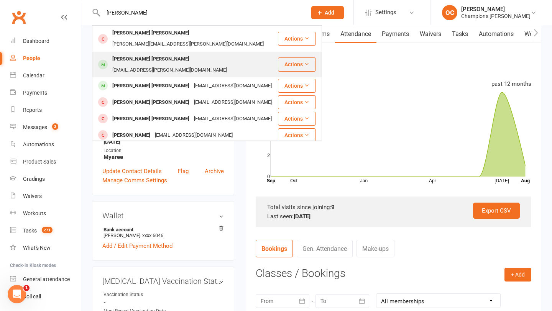
type input "jackson"
click at [172, 65] on div "jvckson.muir@outlook.com" at bounding box center [169, 70] width 119 height 11
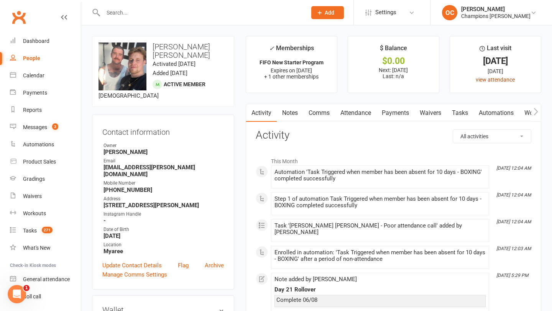
click at [501, 82] on link "view attendance" at bounding box center [495, 80] width 39 height 6
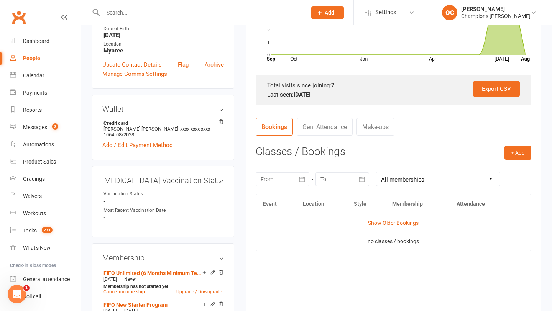
scroll to position [228, 0]
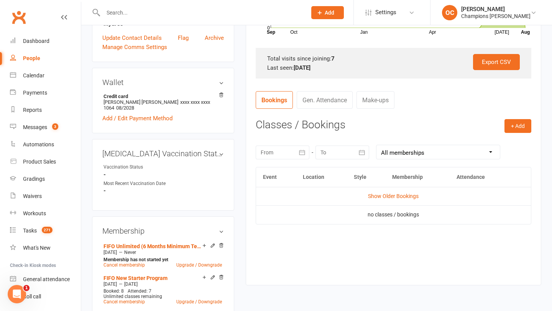
click at [387, 198] on link "Show Older Bookings" at bounding box center [393, 196] width 51 height 6
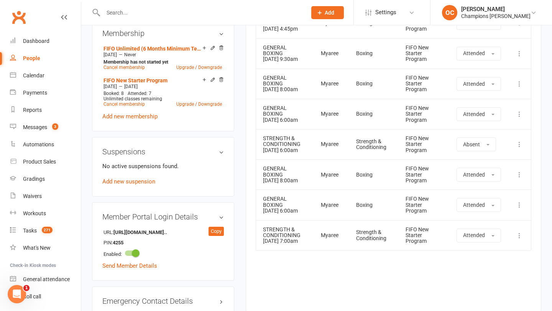
scroll to position [426, 0]
click at [128, 12] on input "text" at bounding box center [201, 12] width 200 height 11
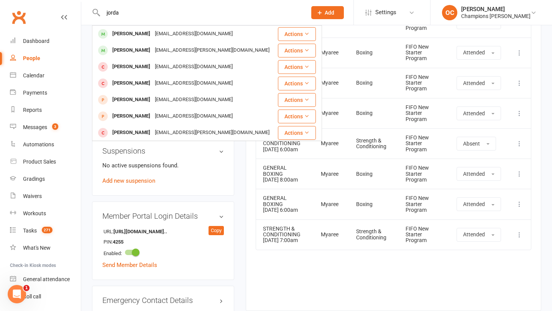
type input "jorda"
click at [144, 47] on div "Jordan Handcock" at bounding box center [131, 50] width 43 height 11
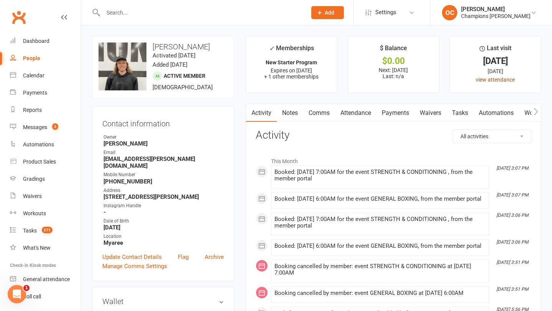
click at [488, 78] on link "view attendance" at bounding box center [495, 80] width 39 height 6
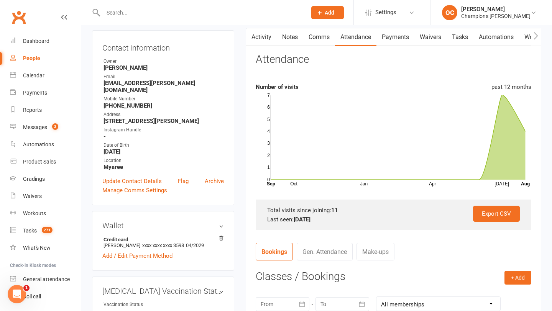
scroll to position [206, 0]
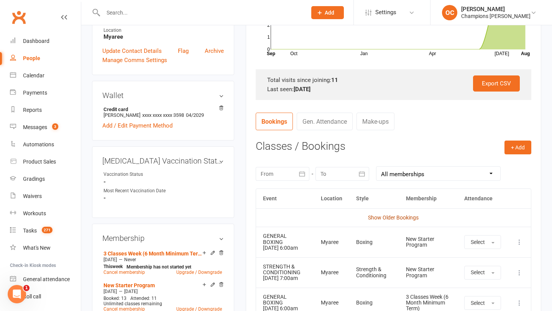
click at [377, 219] on link "Show Older Bookings" at bounding box center [393, 218] width 51 height 6
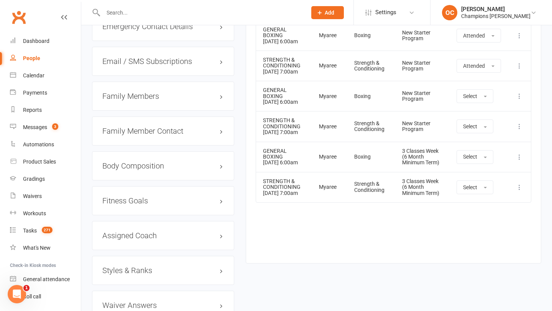
scroll to position [776, 0]
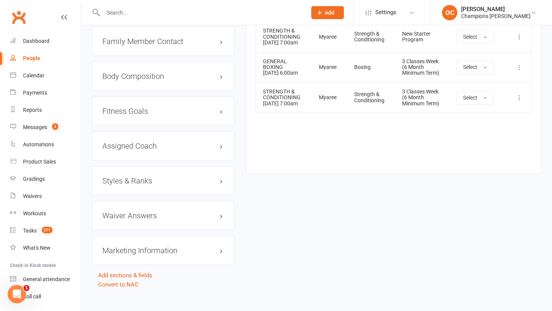
click at [133, 14] on input "text" at bounding box center [201, 12] width 200 height 11
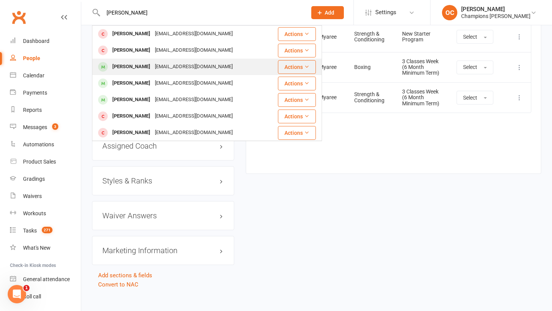
type input "henry"
click at [157, 62] on div "henryshouse89@outlook.com" at bounding box center [194, 66] width 82 height 11
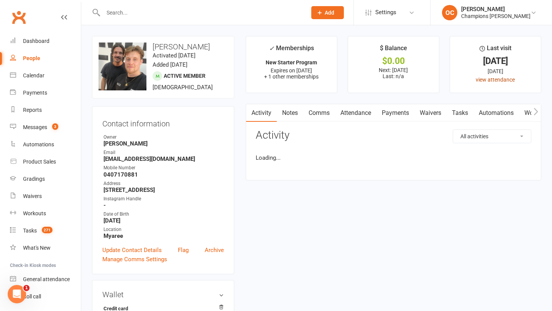
click at [495, 82] on link "view attendance" at bounding box center [495, 80] width 39 height 6
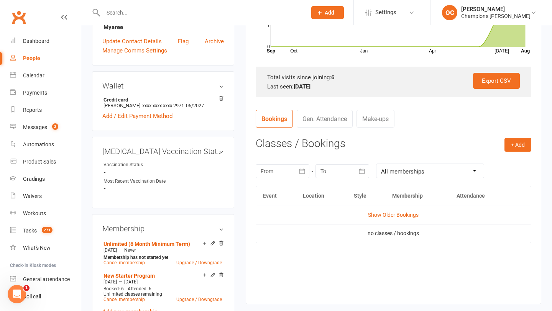
scroll to position [217, 0]
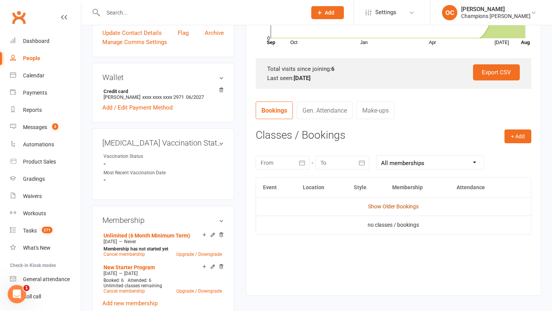
click at [381, 205] on link "Show Older Bookings" at bounding box center [393, 207] width 51 height 6
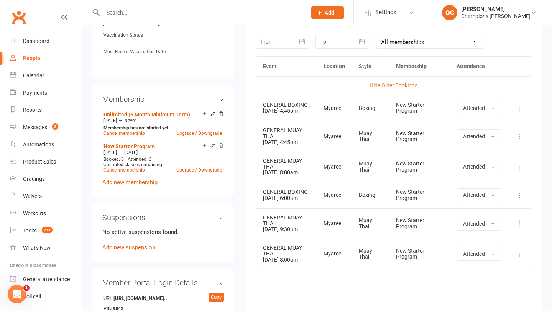
scroll to position [339, 0]
click at [130, 12] on input "text" at bounding box center [201, 12] width 200 height 11
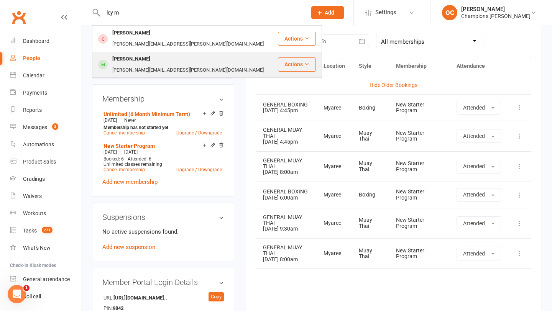
type input "lcy m"
click at [154, 65] on div "lucy.mulligan@gmail.com" at bounding box center [188, 70] width 156 height 11
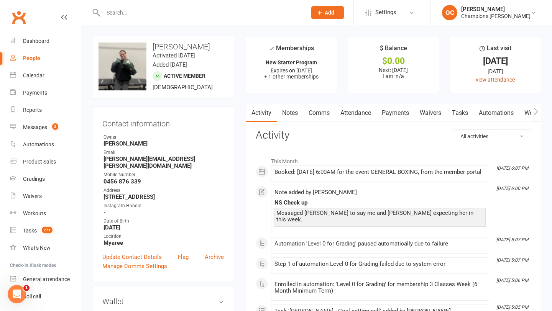
click at [484, 79] on link "view attendance" at bounding box center [495, 80] width 39 height 6
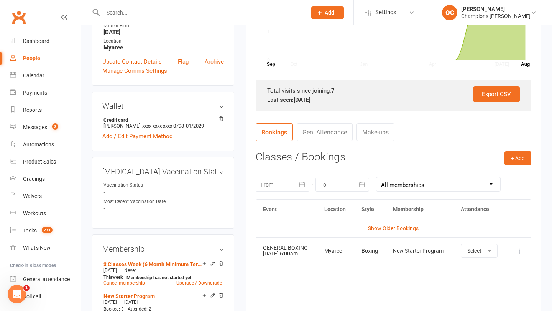
scroll to position [197, 0]
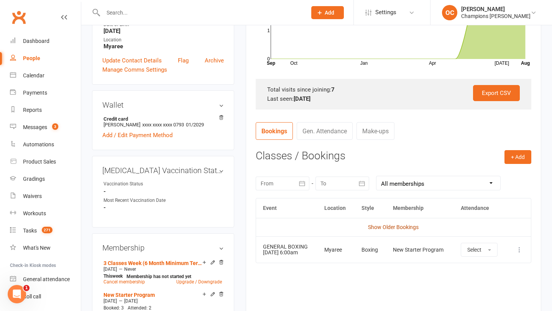
click at [398, 229] on link "Show Older Bookings" at bounding box center [393, 227] width 51 height 6
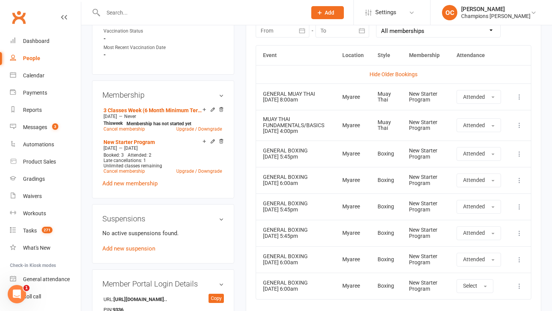
scroll to position [350, 0]
click at [122, 13] on input "text" at bounding box center [201, 12] width 200 height 11
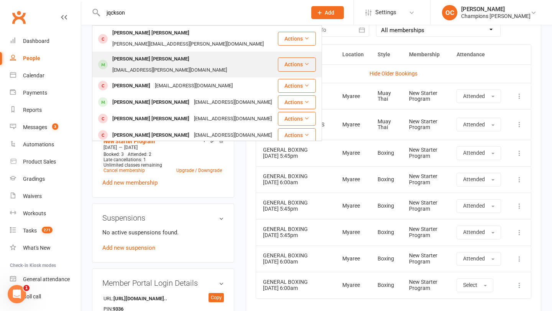
type input "jqckson"
click at [148, 65] on div "jvckson.muir@outlook.com" at bounding box center [169, 70] width 119 height 11
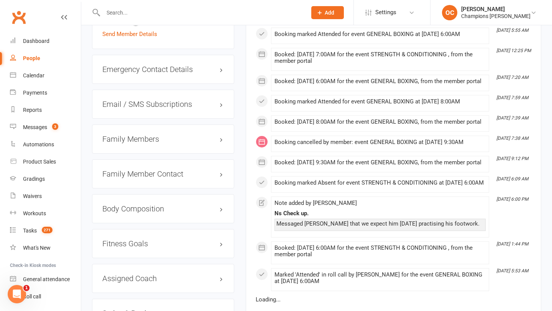
scroll to position [732, 0]
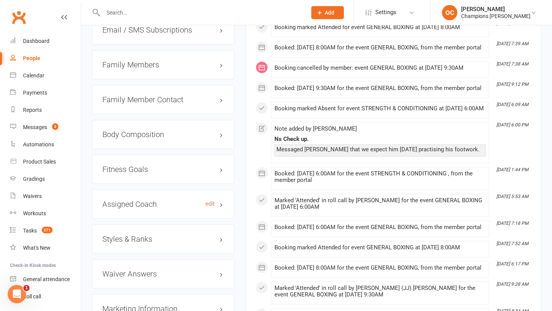
click at [207, 201] on link "edit" at bounding box center [209, 204] width 9 height 7
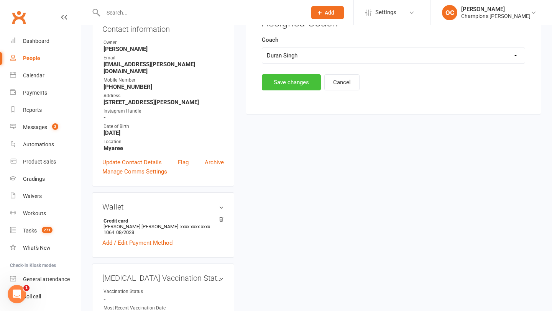
scroll to position [66, 0]
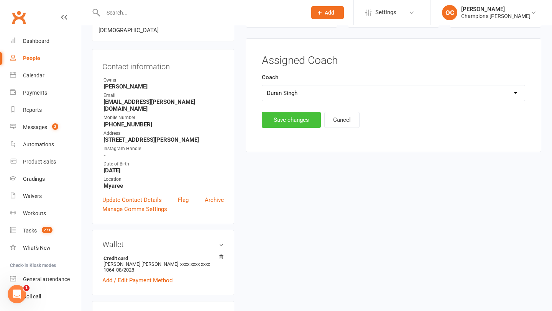
click at [298, 123] on button "Save changes" at bounding box center [291, 120] width 59 height 16
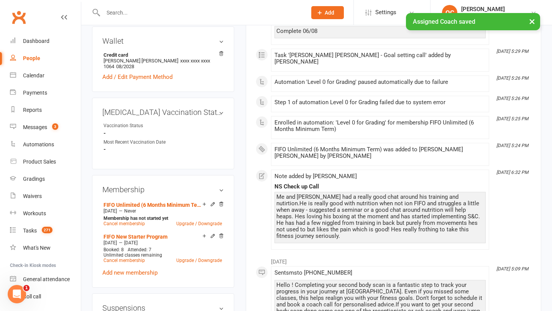
scroll to position [277, 0]
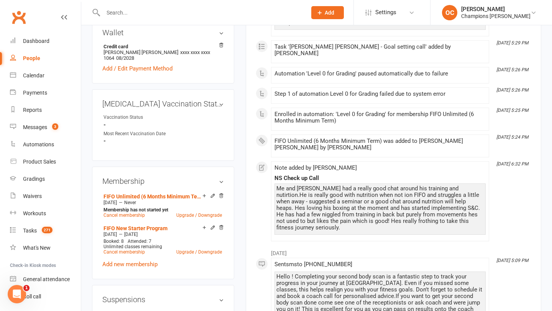
click at [117, 5] on div at bounding box center [196, 12] width 209 height 25
click at [118, 10] on input "text" at bounding box center [201, 12] width 200 height 11
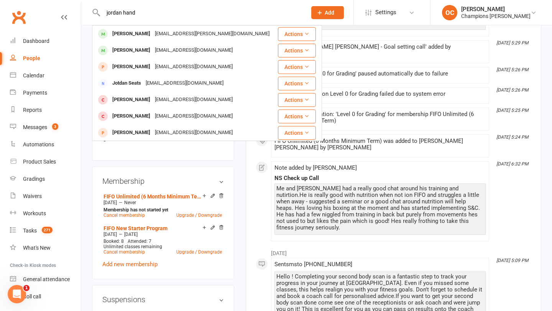
type input "jordan hand"
click at [147, 37] on div "Jordan Handcock" at bounding box center [131, 33] width 43 height 11
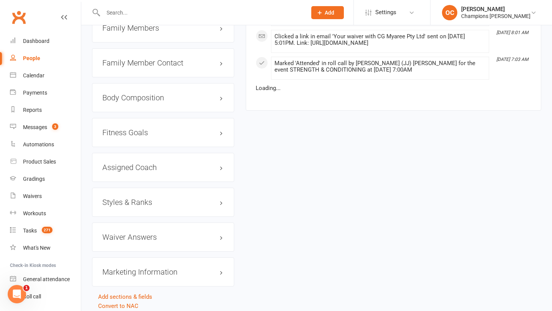
scroll to position [755, 0]
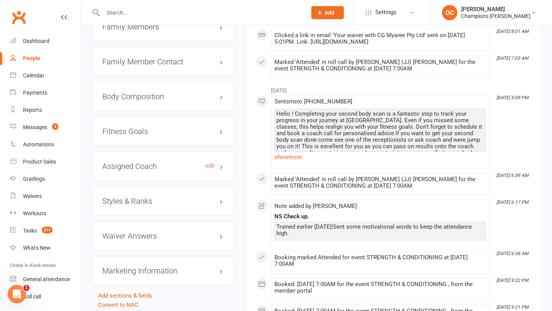
click at [213, 163] on link "edit" at bounding box center [209, 166] width 9 height 7
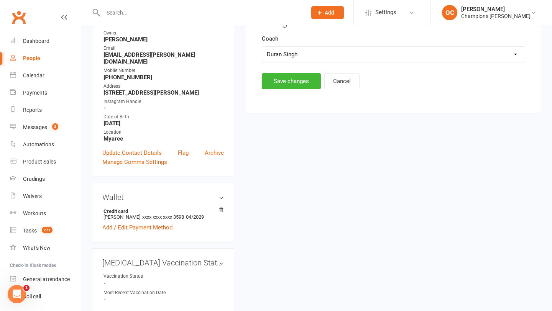
scroll to position [66, 0]
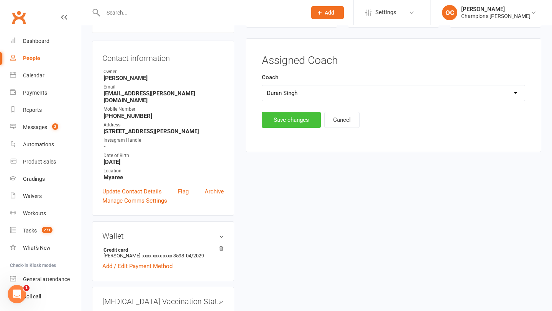
click at [304, 120] on button "Save changes" at bounding box center [291, 120] width 59 height 16
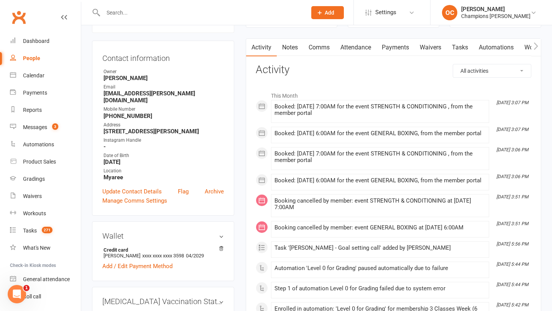
click at [126, 11] on input "text" at bounding box center [201, 12] width 200 height 11
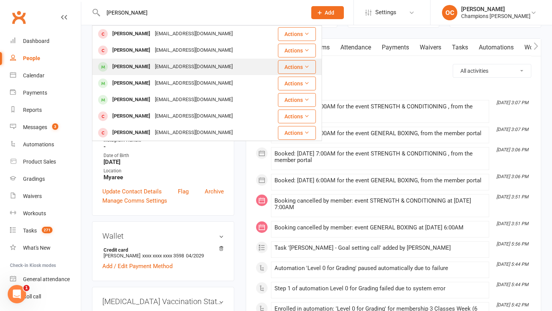
type input "henry"
click at [165, 64] on div "henryshouse89@outlook.com" at bounding box center [194, 66] width 82 height 11
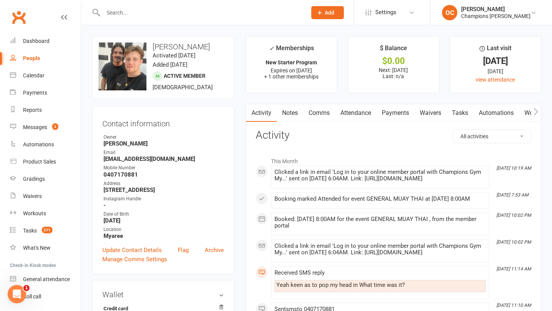
click at [487, 84] on li "Last visit 9 Aug 2025 3 days ago view attendance" at bounding box center [496, 64] width 92 height 57
click at [489, 80] on link "view attendance" at bounding box center [495, 80] width 39 height 6
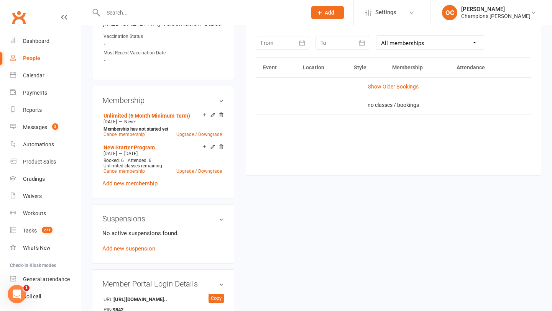
scroll to position [353, 0]
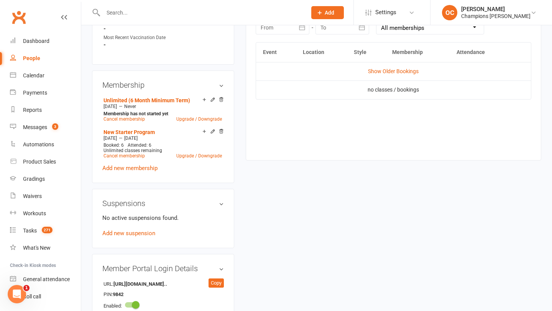
click at [135, 16] on input "text" at bounding box center [201, 12] width 200 height 11
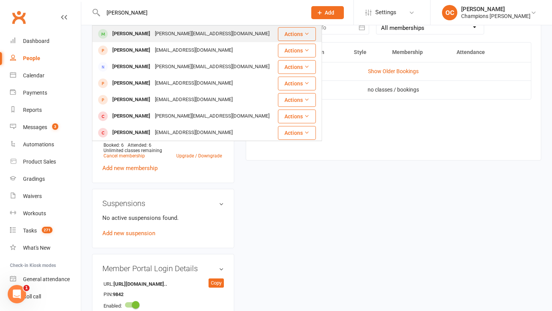
type input "[PERSON_NAME]"
click at [159, 30] on div "horace.villeroy@gmail.com" at bounding box center [212, 33] width 119 height 11
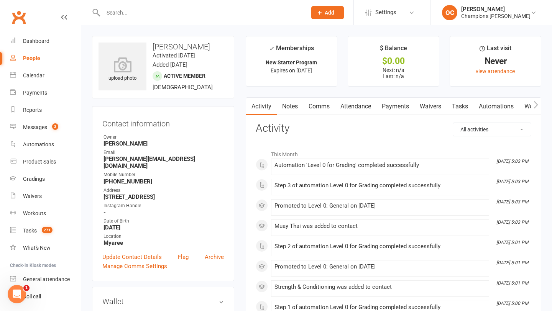
click at [149, 13] on input "text" at bounding box center [201, 12] width 200 height 11
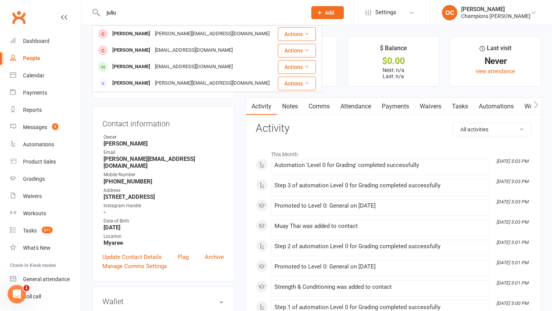
type input "juliu"
click at [167, 67] on div "jgrummeckbraamt@gmail.com" at bounding box center [194, 66] width 82 height 11
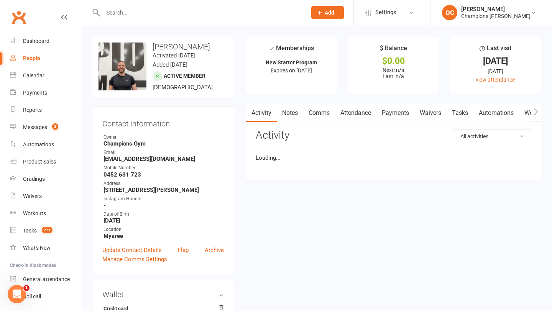
click at [281, 107] on link "Notes" at bounding box center [290, 113] width 26 height 18
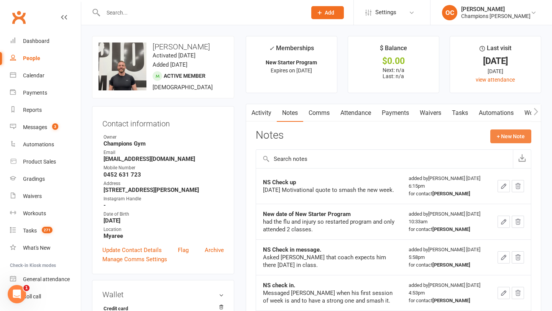
click at [514, 138] on button "+ New Note" at bounding box center [510, 137] width 41 height 14
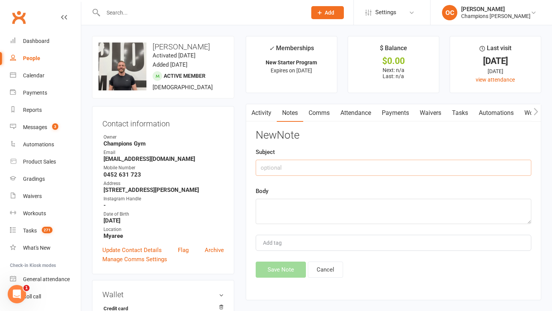
click at [298, 166] on input "text" at bounding box center [394, 168] width 276 height 16
type input "Advised us of not rolling."
click at [266, 219] on textarea at bounding box center [394, 211] width 276 height 25
type textarea "E"
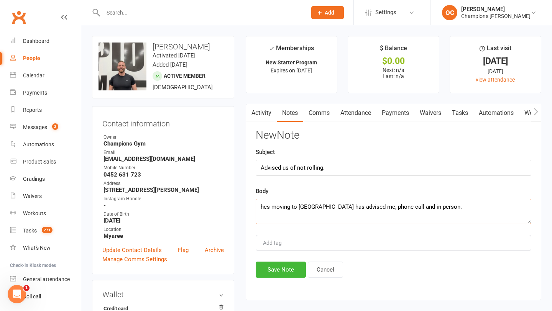
click at [264, 207] on textarea "hes moving to sydney has advised me, phone call and in person." at bounding box center [394, 211] width 276 height 25
type textarea "Hes moving to sydney has advised me, phone call and in person."
click at [284, 279] on div "Activity Notes Comms Attendance Payments Waivers Tasks Automations Workouts Gra…" at bounding box center [394, 202] width 296 height 197
click at [284, 269] on button "Save Note" at bounding box center [281, 270] width 50 height 16
